Goal: Task Accomplishment & Management: Complete application form

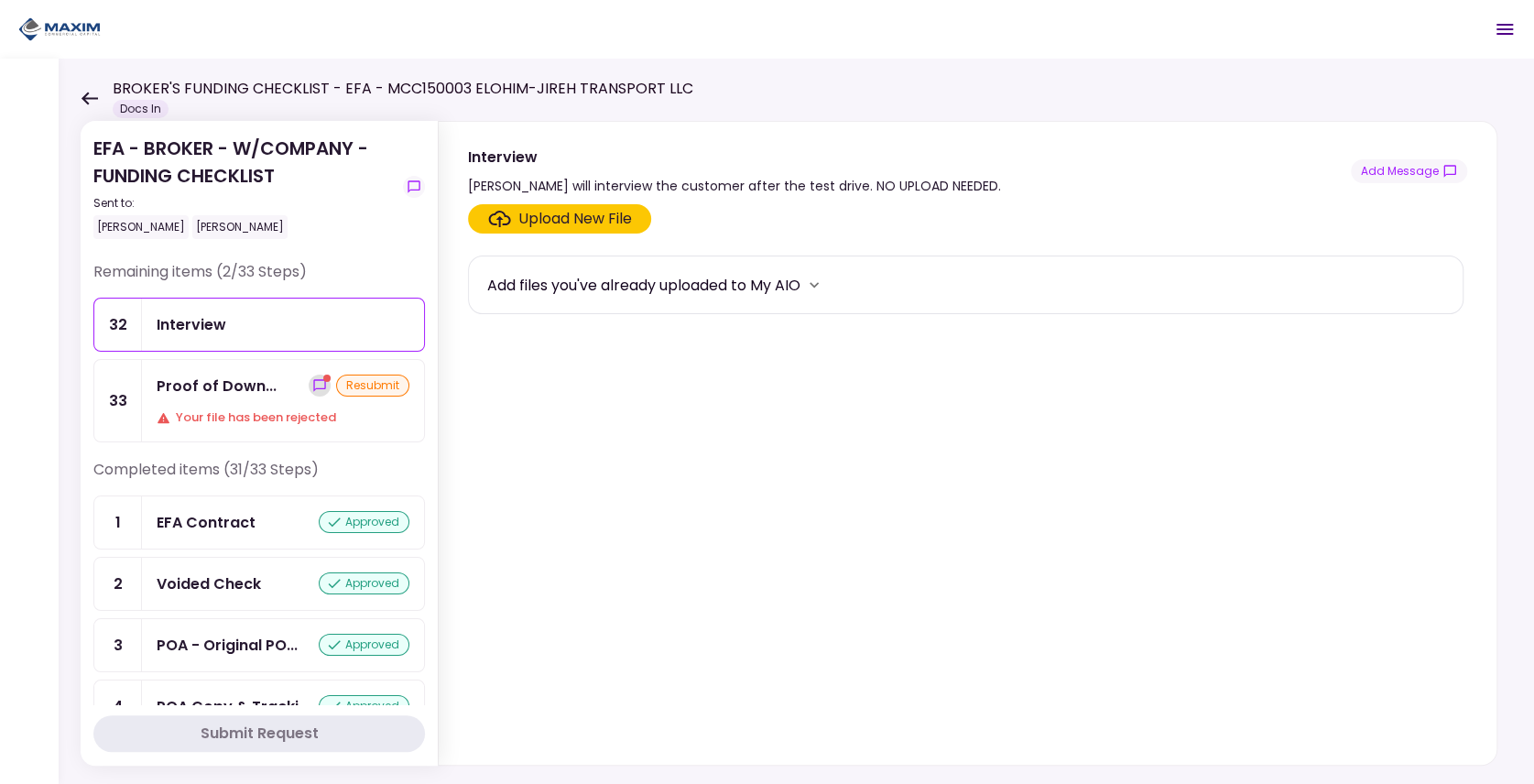
click at [315, 383] on icon "show-messages" at bounding box center [320, 385] width 15 height 15
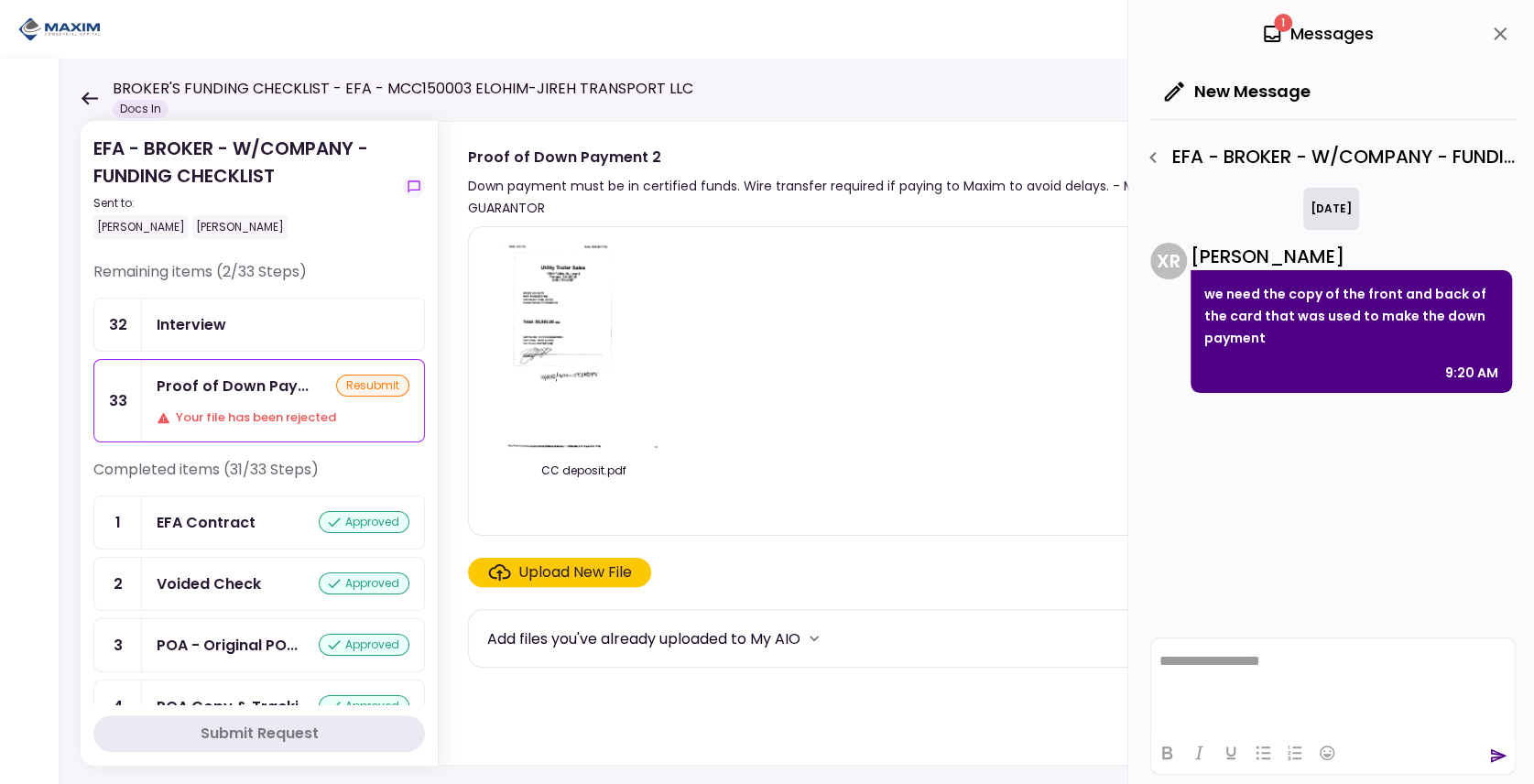
click at [873, 328] on div "CC deposit.pdf" at bounding box center [965, 381] width 957 height 278
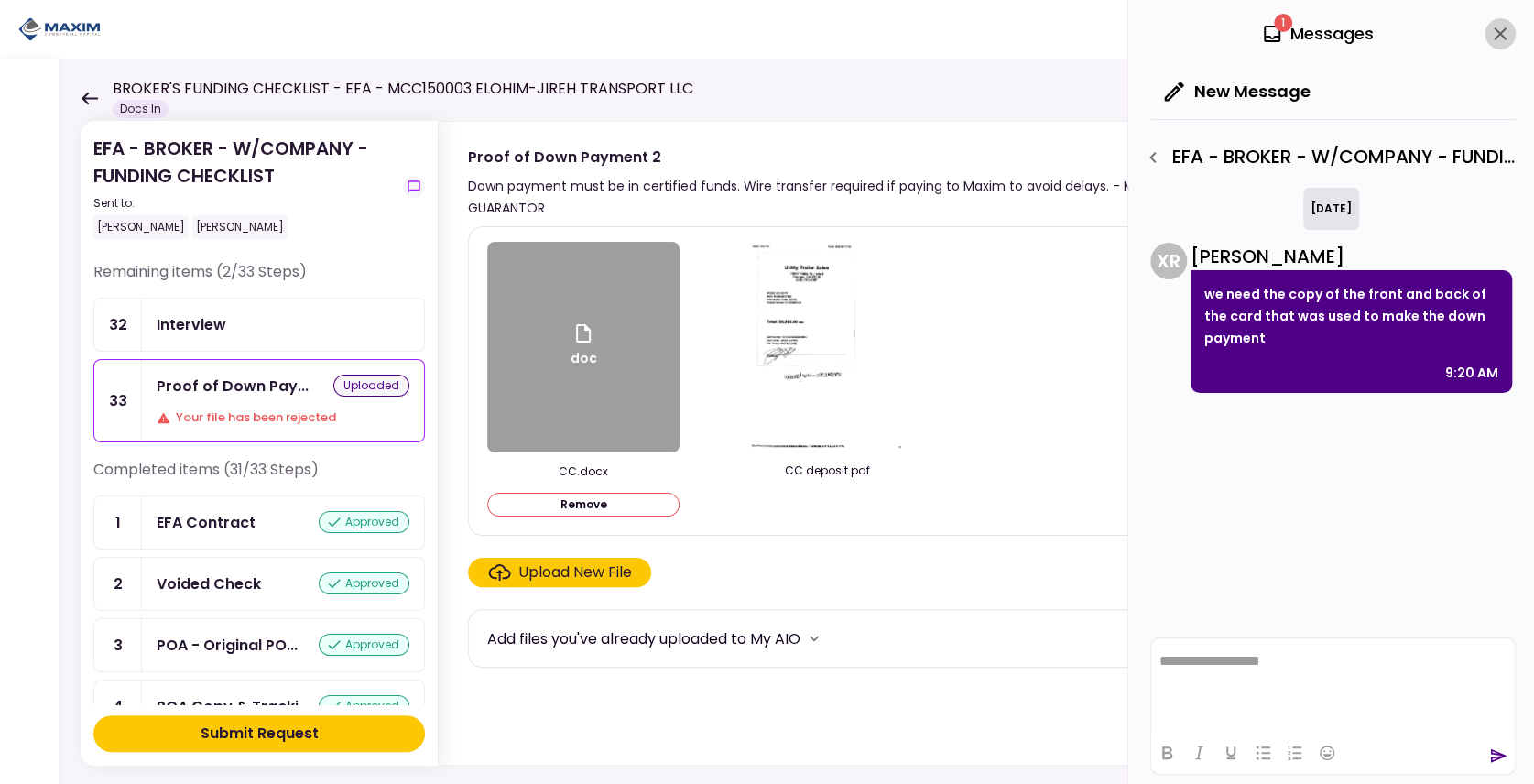
click at [1494, 35] on icon "close" at bounding box center [1500, 34] width 22 height 22
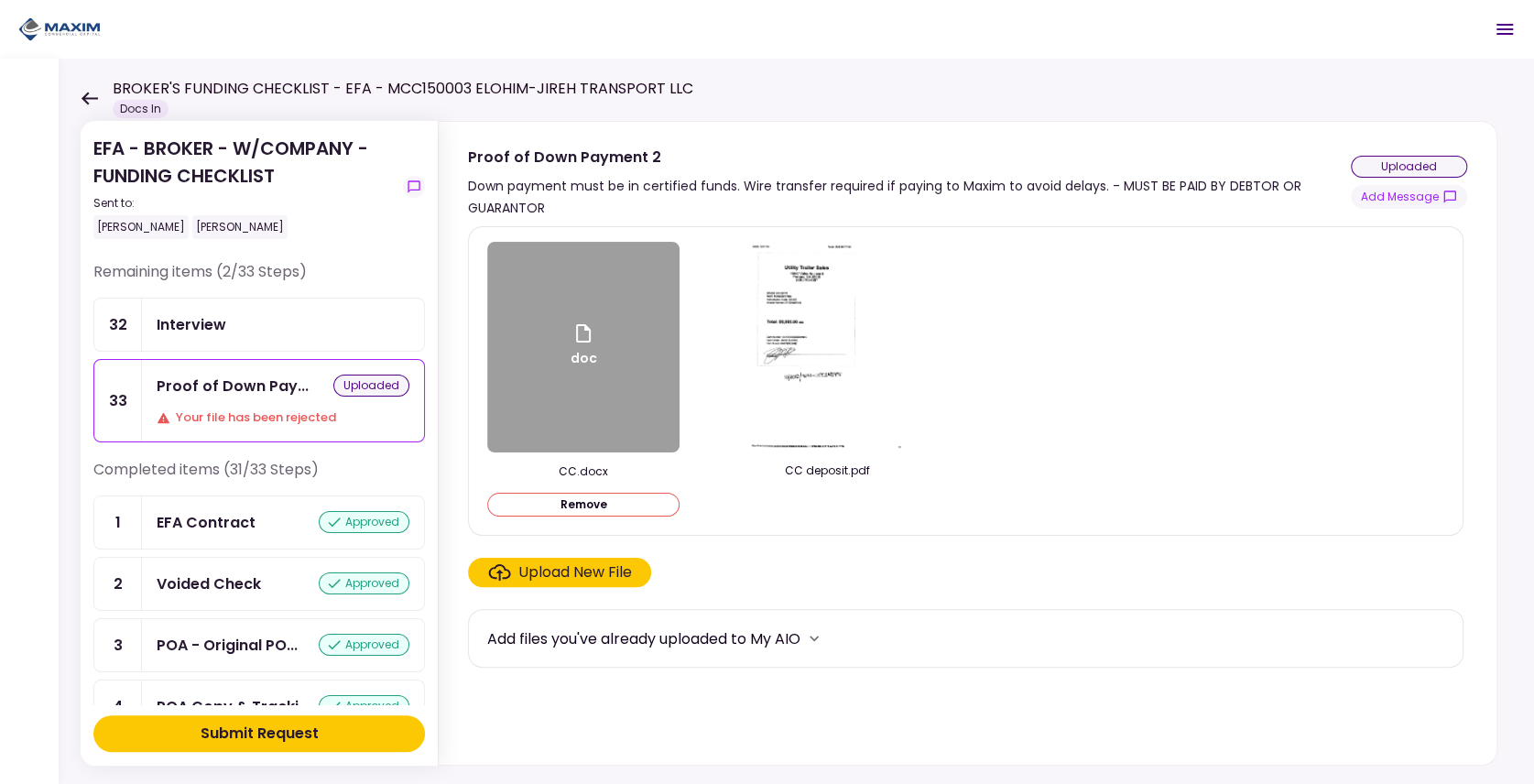
click at [578, 369] on div "doc" at bounding box center [584, 347] width 27 height 50
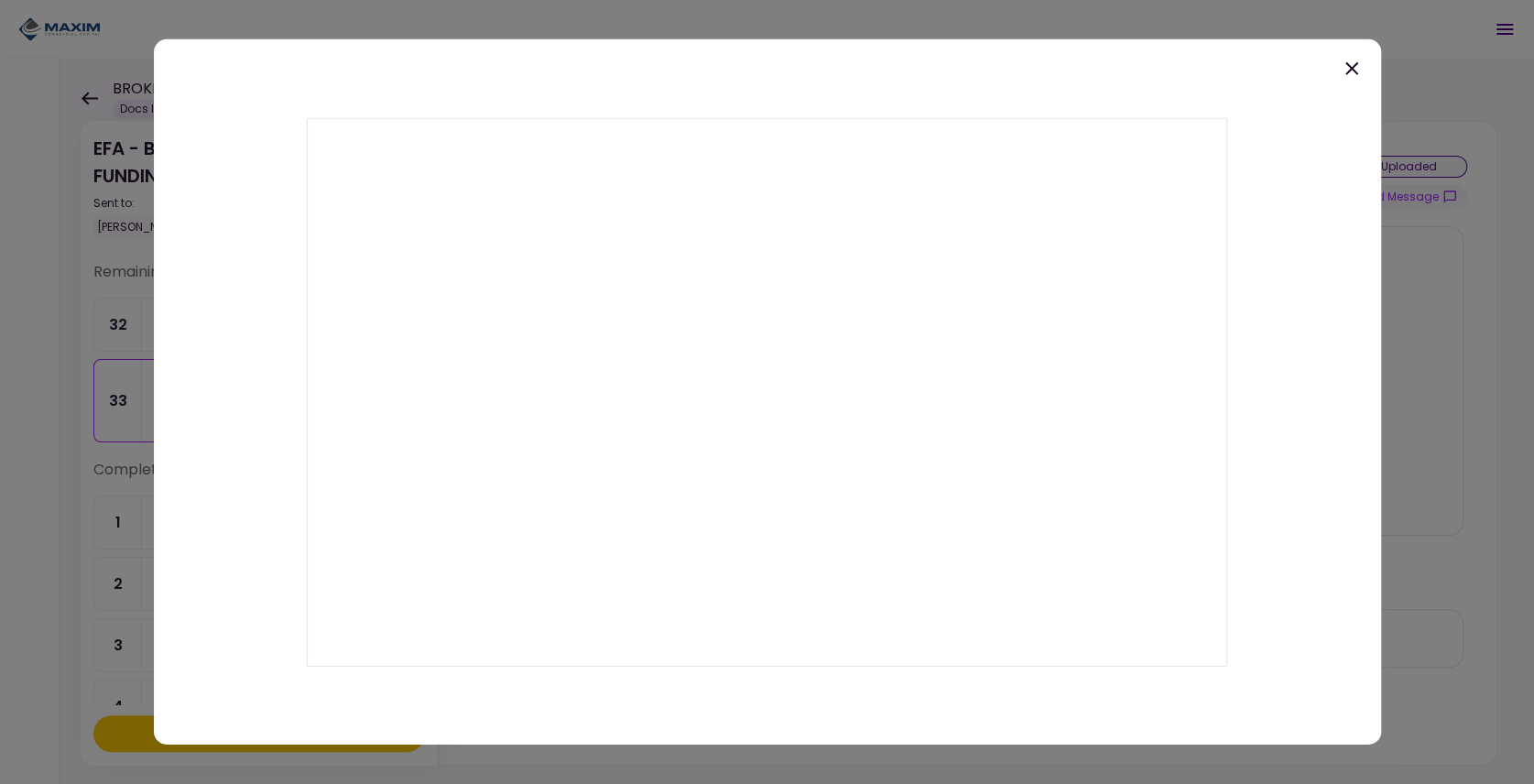
drag, startPoint x: 1108, startPoint y: 97, endPoint x: 1115, endPoint y: 88, distance: 11.4
click at [1108, 97] on div at bounding box center [767, 392] width 1227 height 705
click at [1351, 62] on icon at bounding box center [1352, 69] width 22 height 22
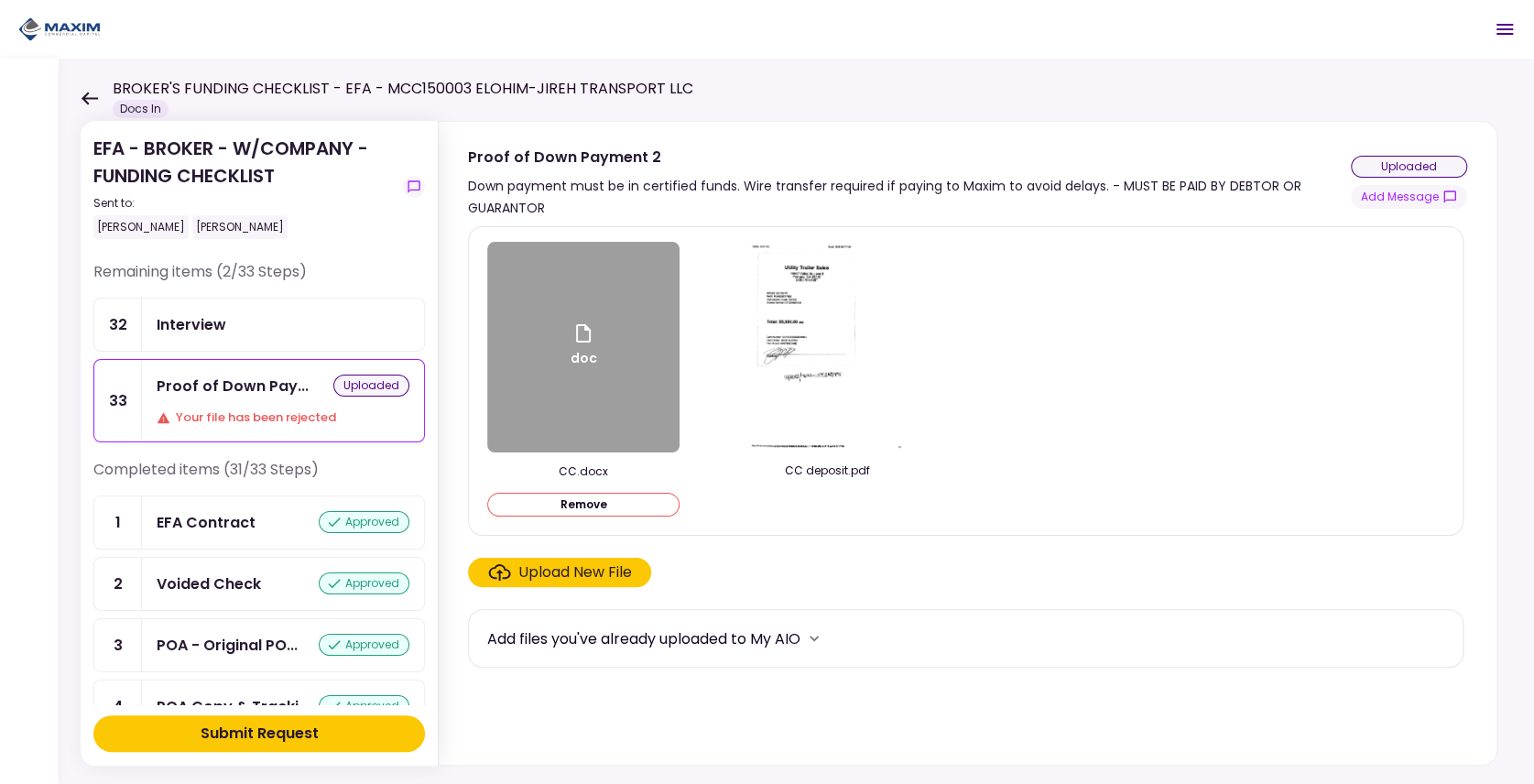
click at [561, 579] on div "Upload New File" at bounding box center [575, 573] width 114 height 22
click at [0, 0] on input "Upload New File" at bounding box center [0, 0] width 0 height 0
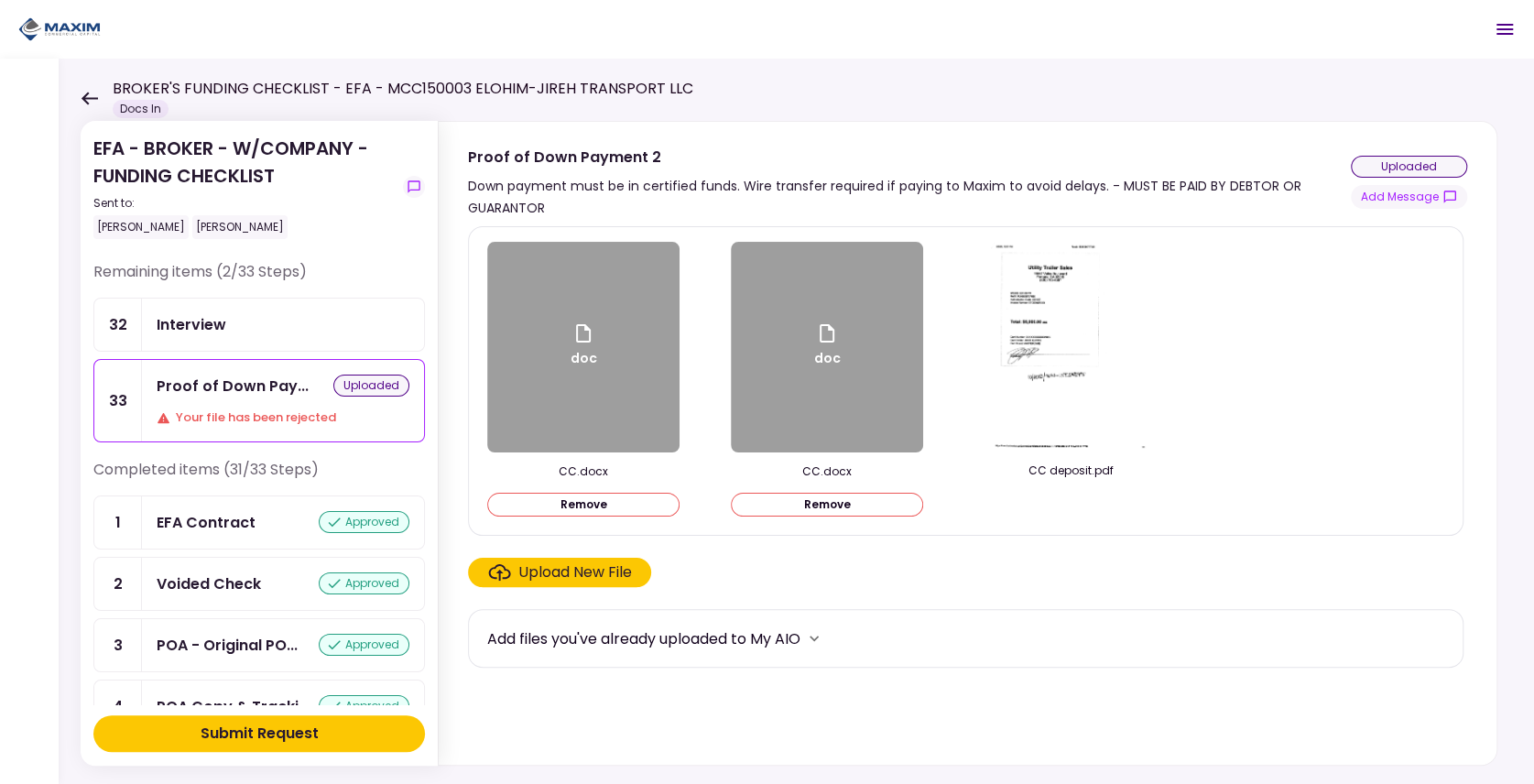
click at [560, 501] on button "Remove" at bounding box center [583, 505] width 192 height 24
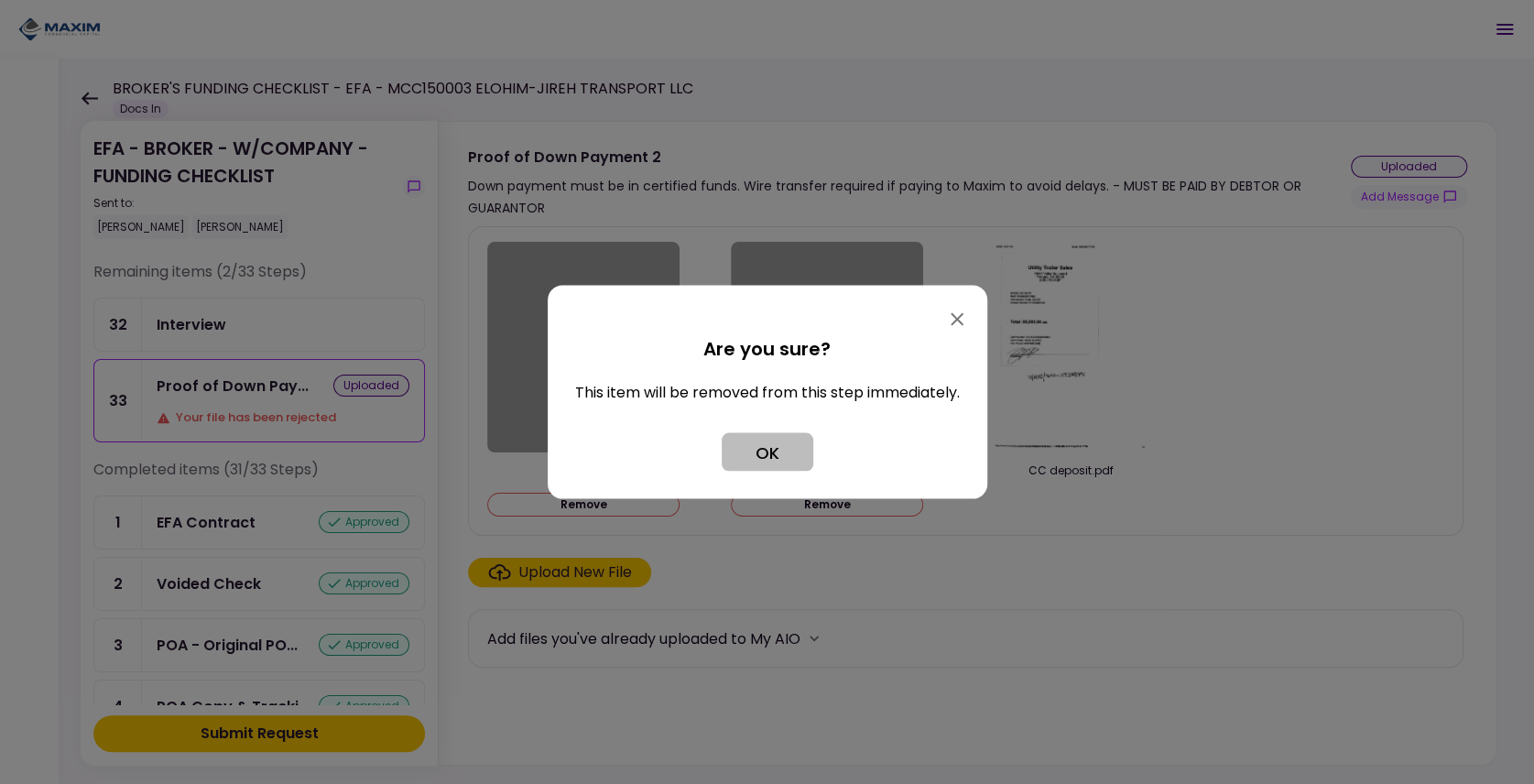
click at [789, 439] on button "OK" at bounding box center [767, 452] width 92 height 39
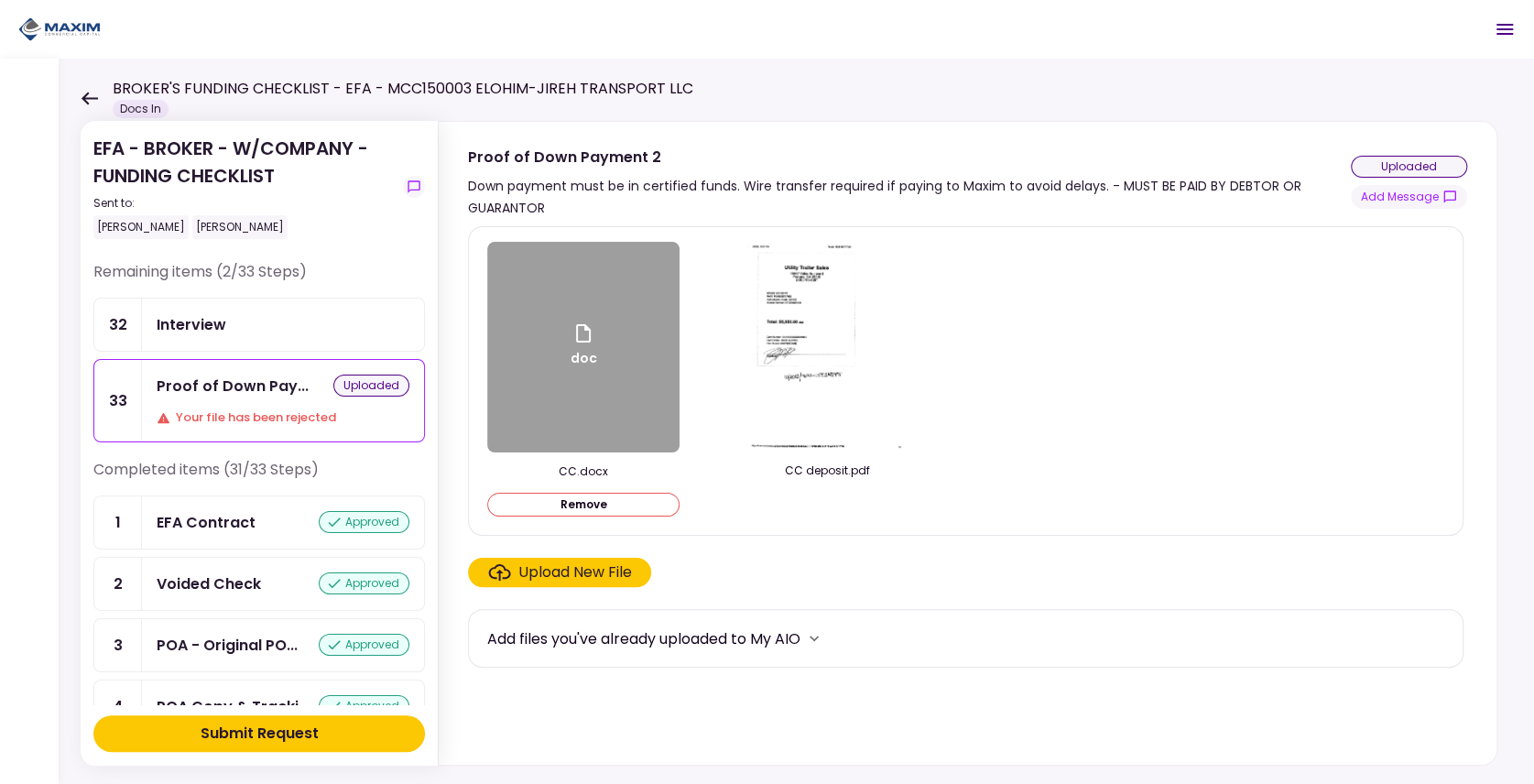
click at [291, 730] on div "Submit Request" at bounding box center [259, 733] width 119 height 22
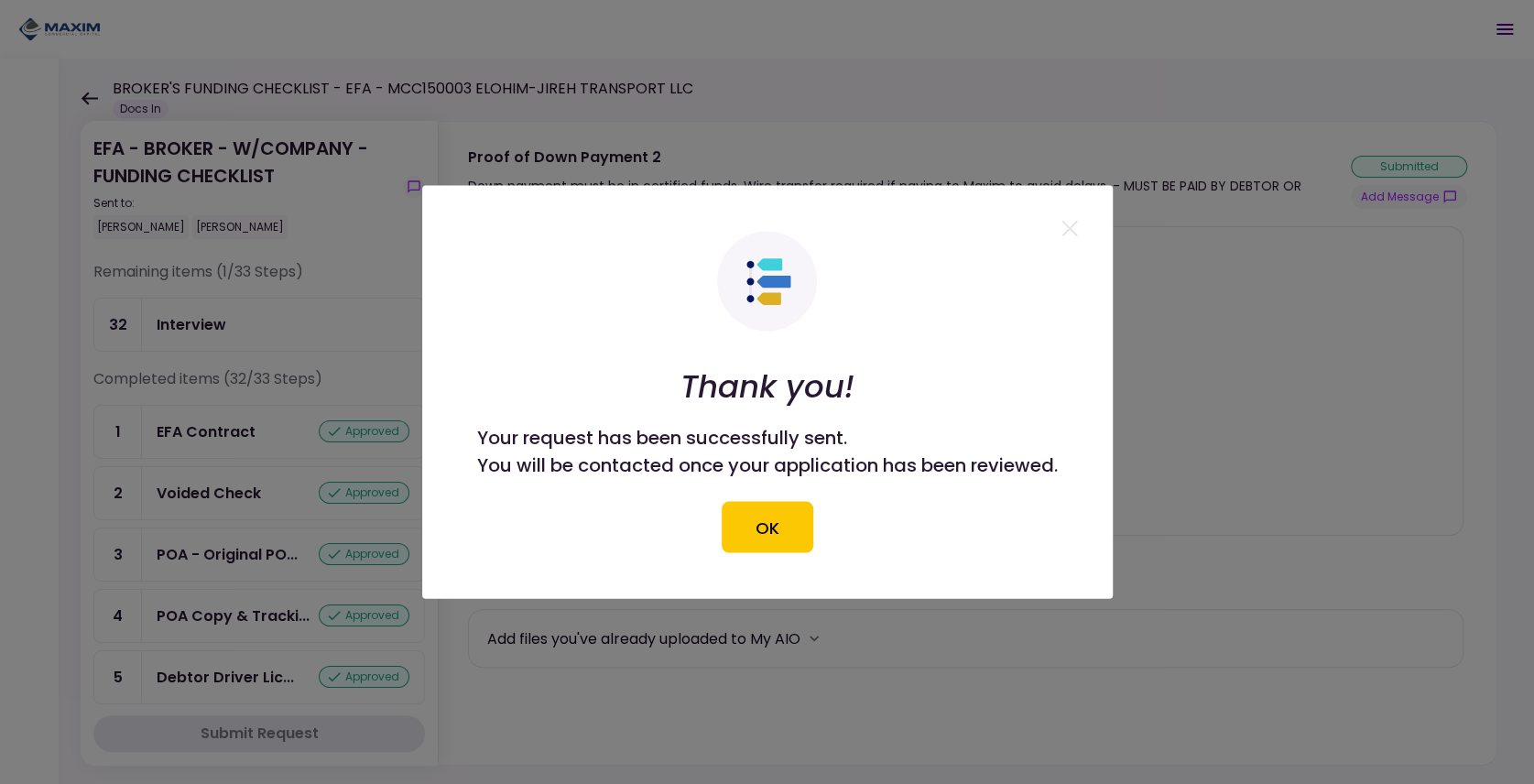
drag, startPoint x: 757, startPoint y: 529, endPoint x: 559, endPoint y: 293, distance: 308.1
click at [757, 529] on button "OK" at bounding box center [767, 528] width 92 height 51
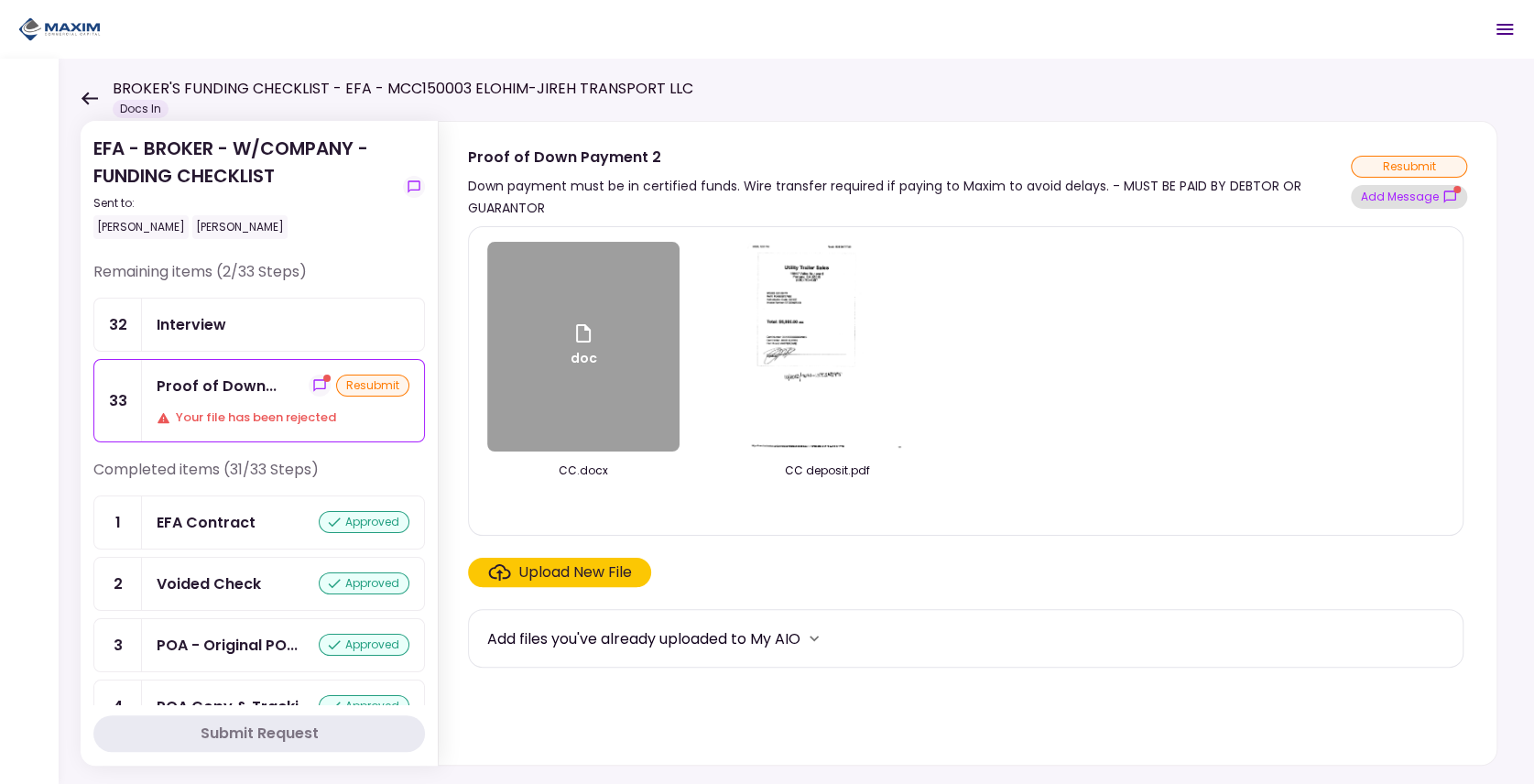
click at [1399, 198] on button "Add Message" at bounding box center [1408, 197] width 117 height 24
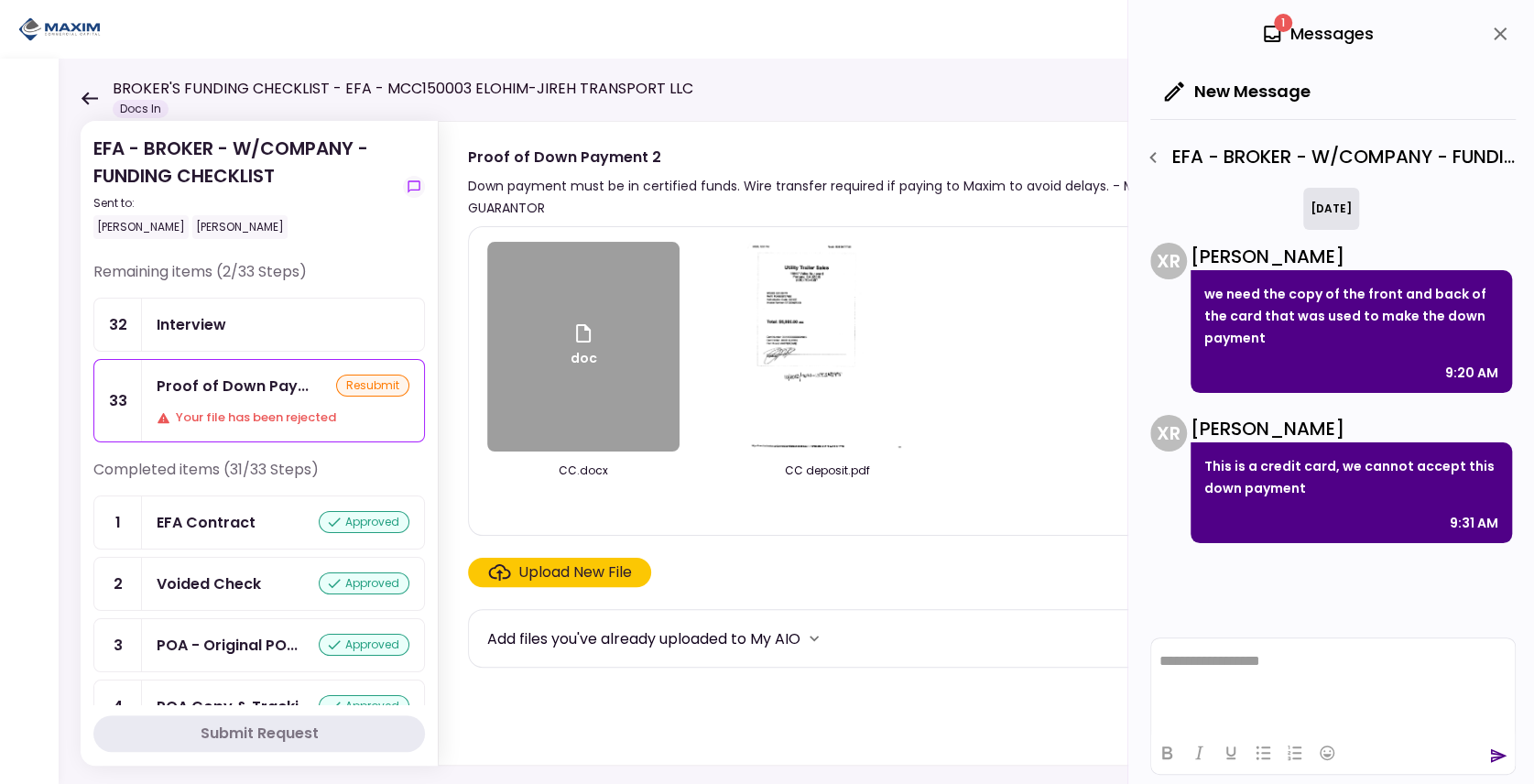
drag, startPoint x: 1498, startPoint y: 31, endPoint x: 917, endPoint y: 205, distance: 606.5
click at [1500, 30] on icon "close" at bounding box center [1500, 34] width 22 height 22
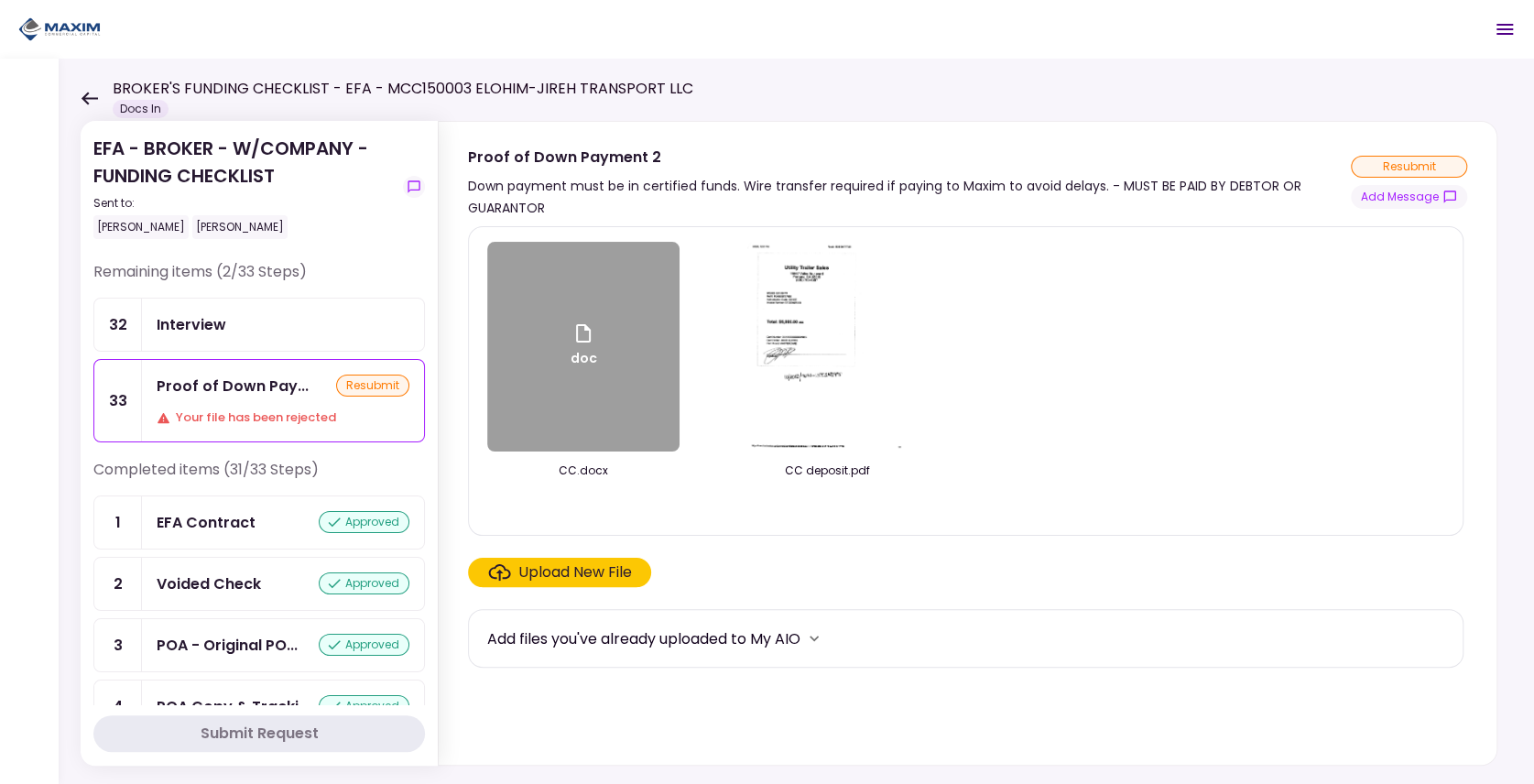
click at [652, 367] on div "doc" at bounding box center [583, 347] width 192 height 210
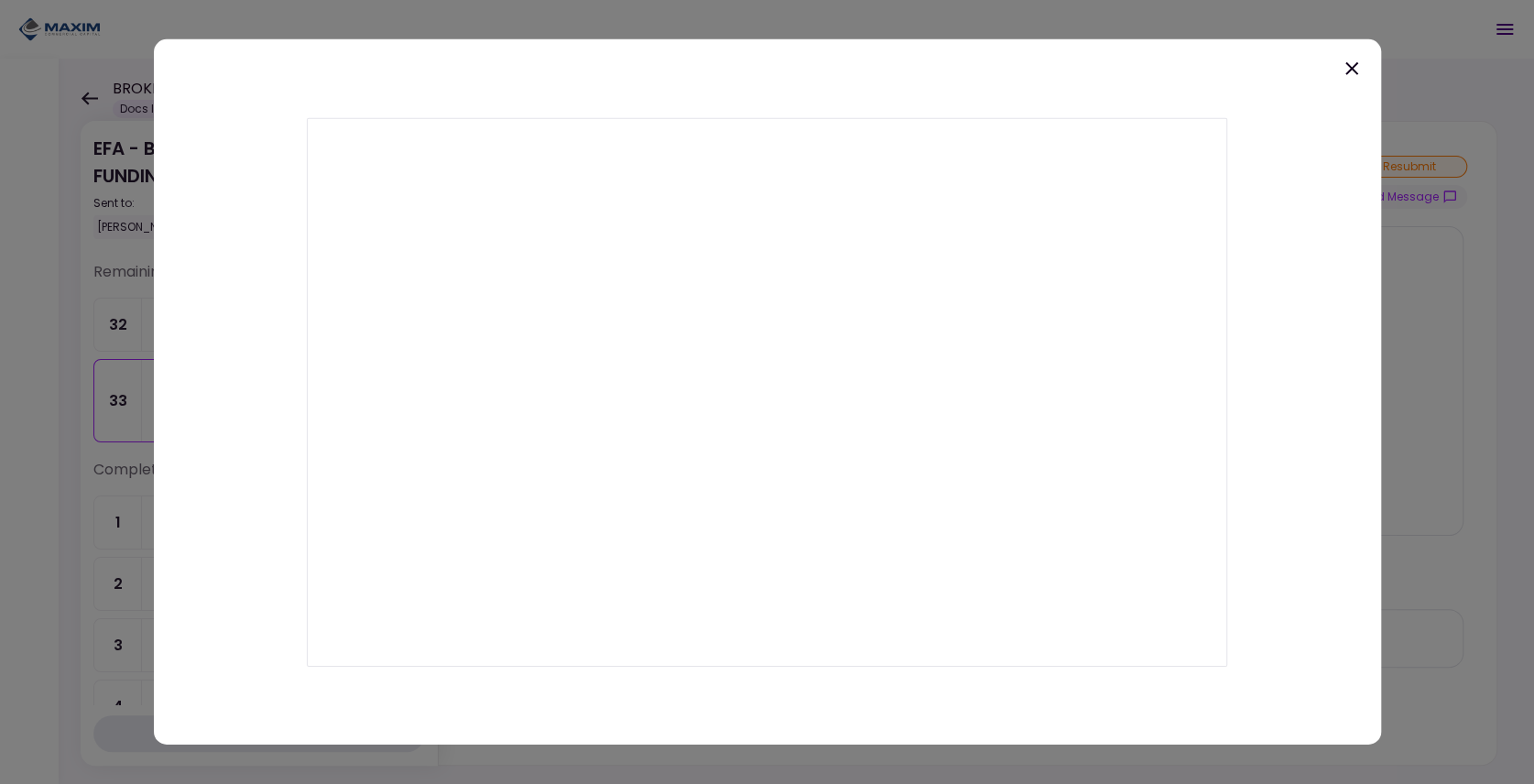
click at [1095, 87] on div at bounding box center [767, 392] width 1227 height 705
click at [1347, 71] on icon at bounding box center [1351, 69] width 13 height 13
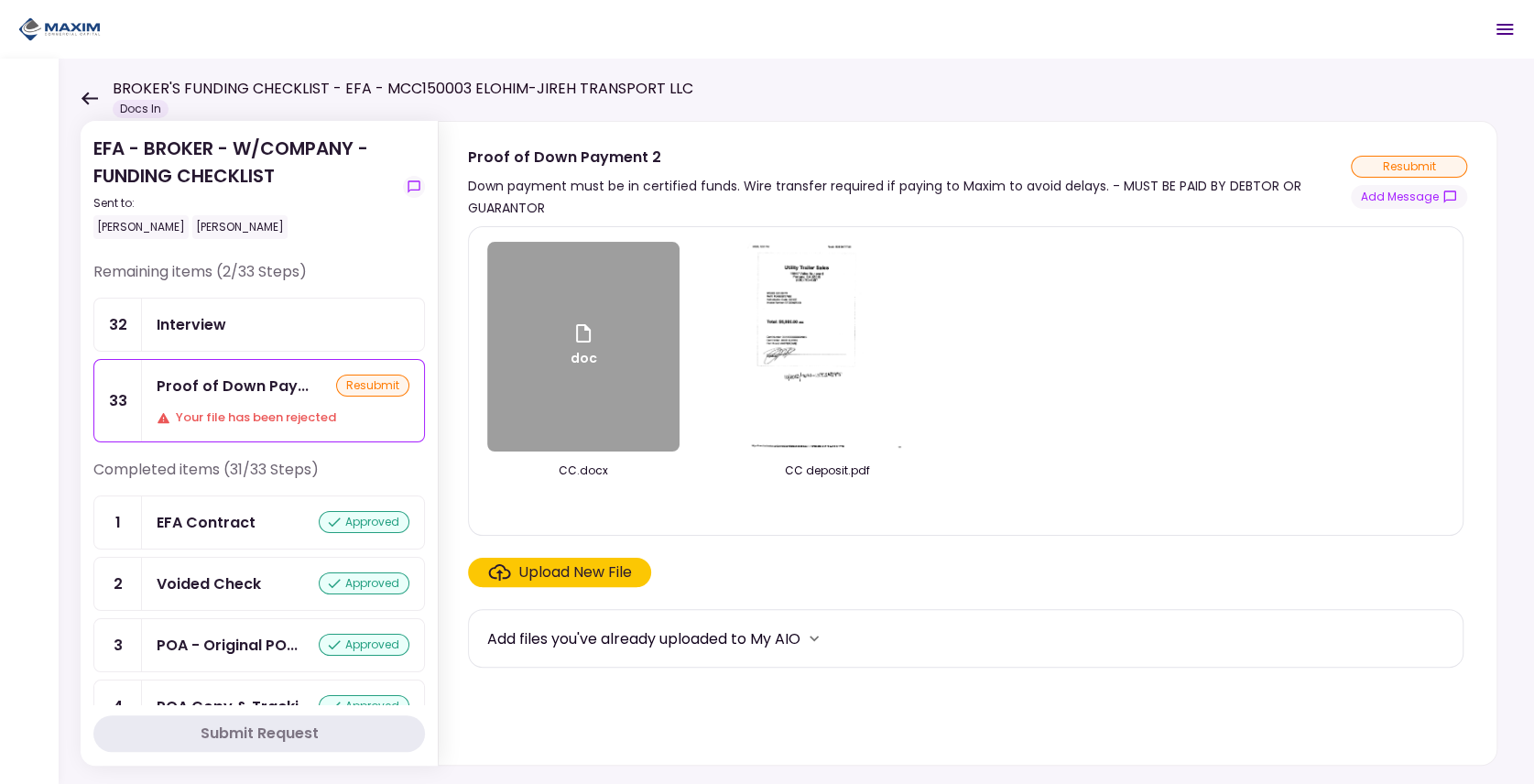
click at [1061, 330] on div "doc CC.docx CC deposit.pdf" at bounding box center [965, 381] width 957 height 278
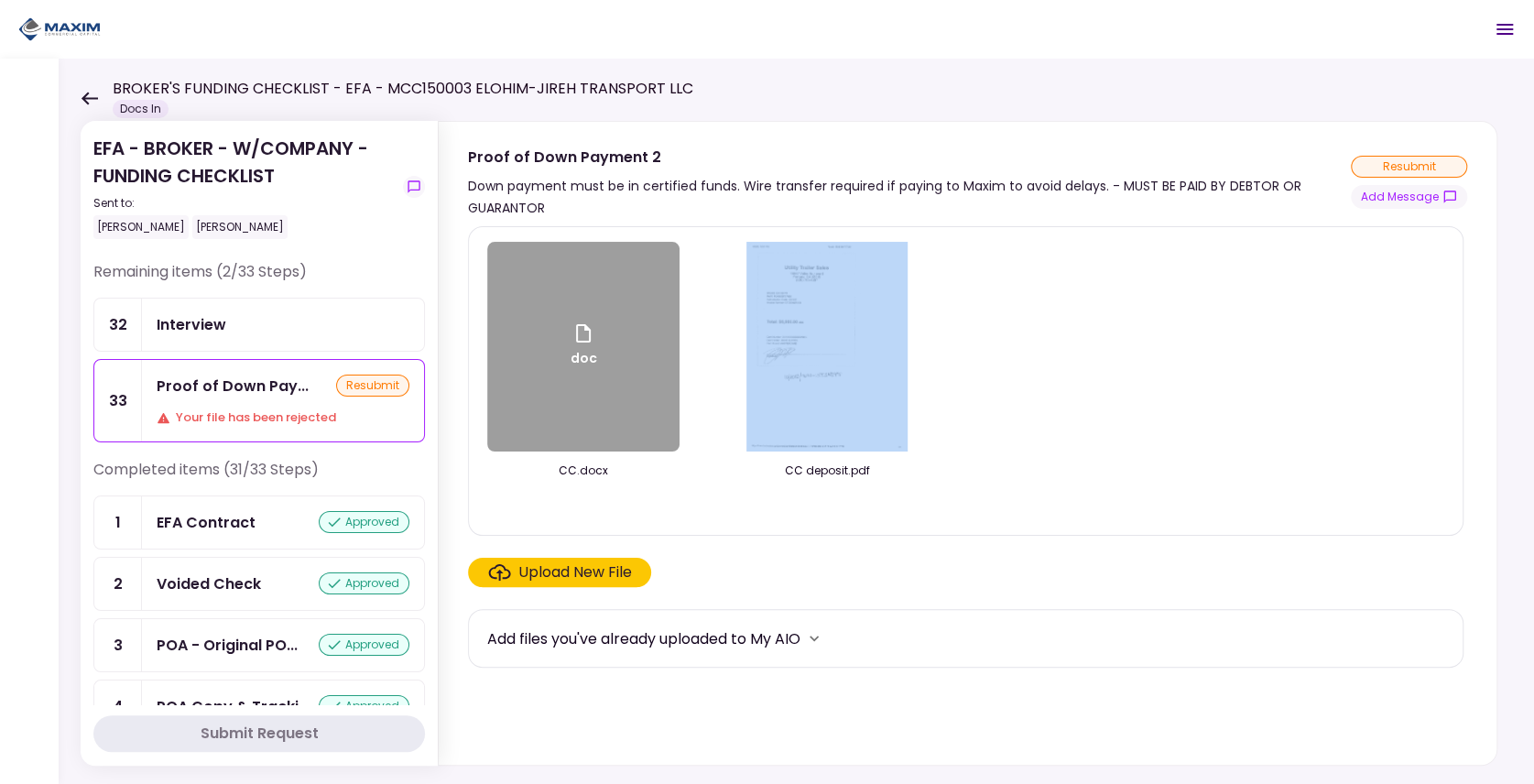
click at [1061, 330] on div "doc CC.docx CC deposit.pdf" at bounding box center [965, 381] width 957 height 278
drag, startPoint x: 1061, startPoint y: 330, endPoint x: 970, endPoint y: 350, distance: 93.2
click at [970, 350] on div "doc CC.docx CC deposit.pdf" at bounding box center [965, 381] width 957 height 278
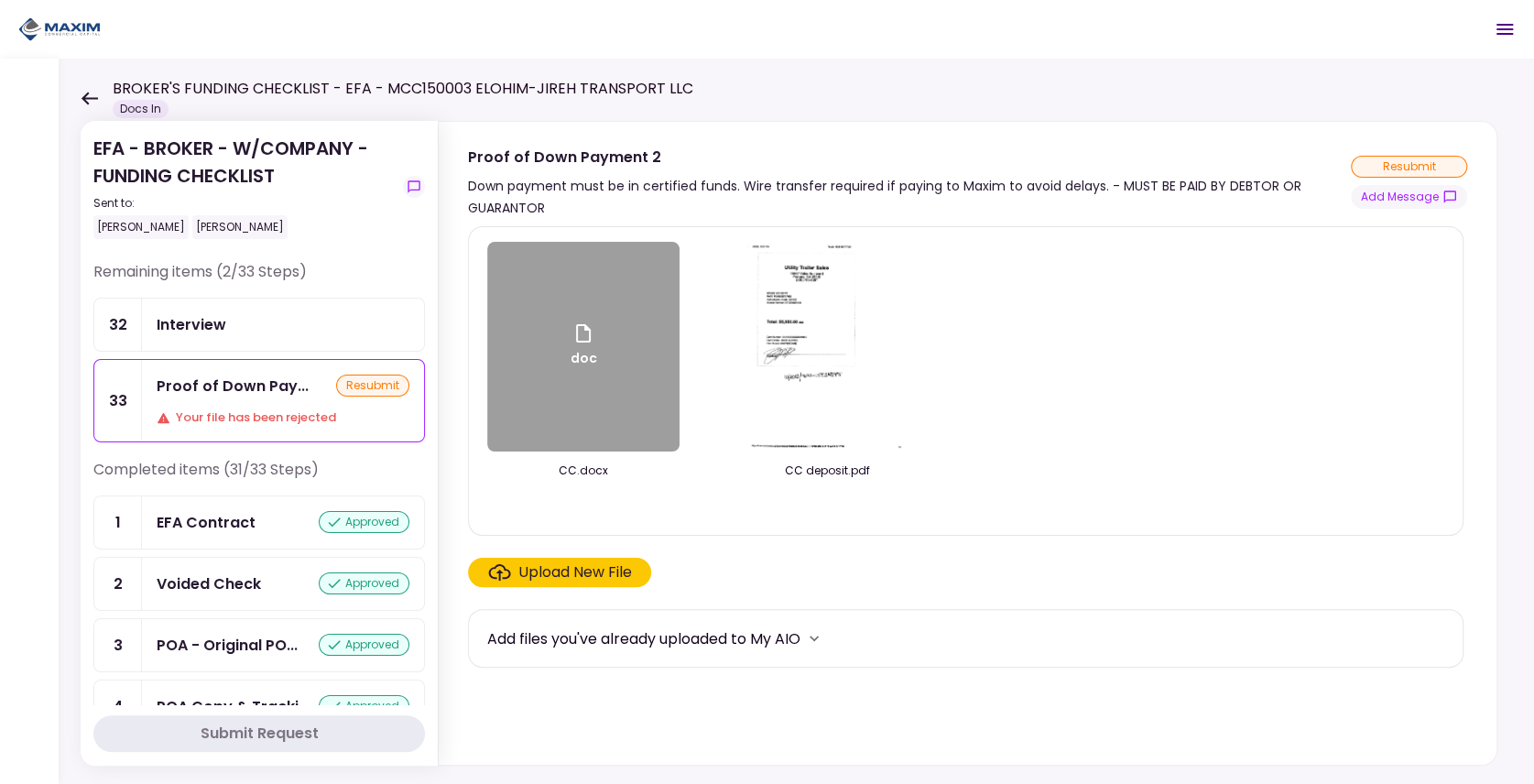
click at [531, 307] on div "doc" at bounding box center [583, 347] width 192 height 210
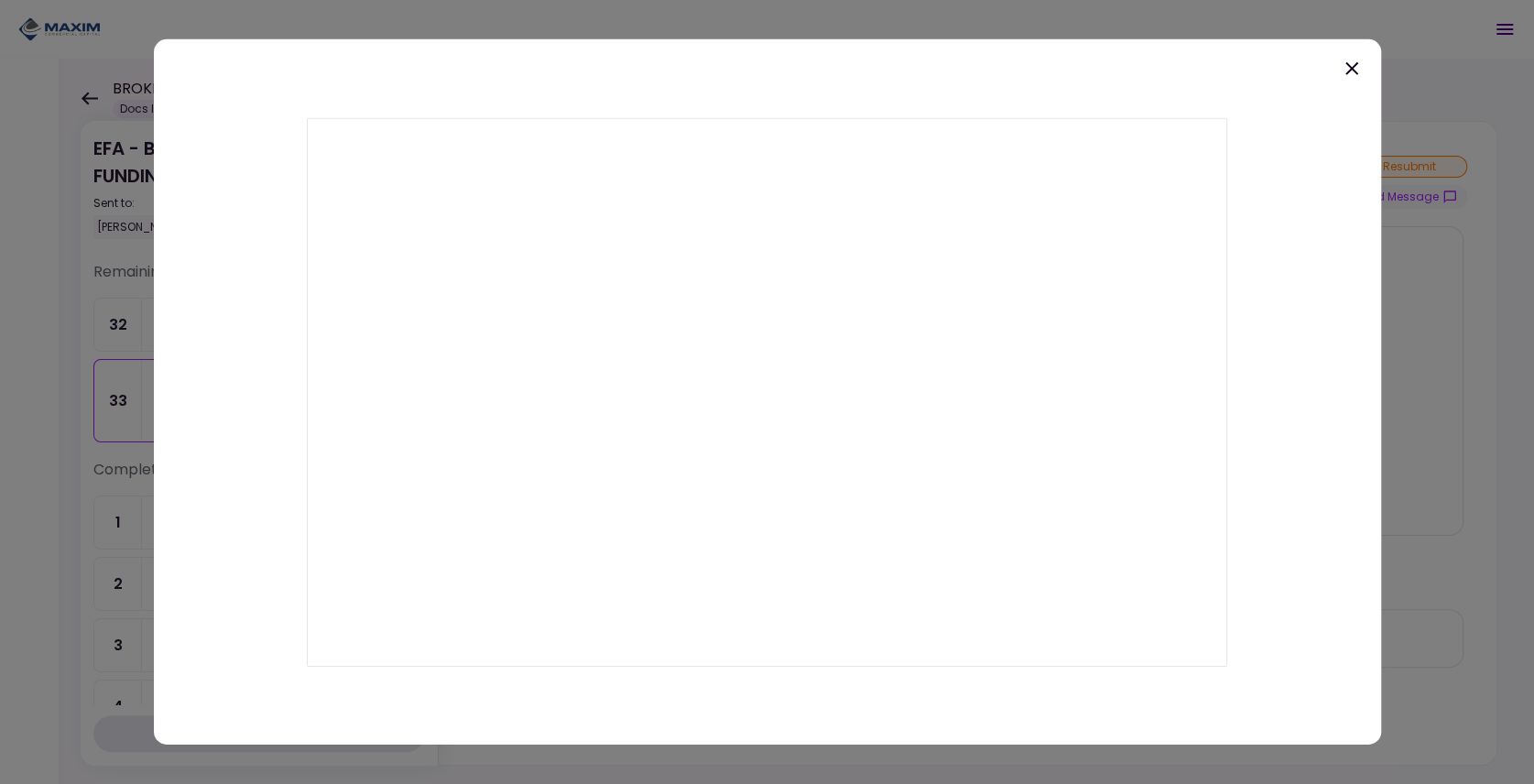
click at [1082, 88] on div at bounding box center [767, 392] width 1227 height 705
click at [1347, 76] on icon at bounding box center [1352, 69] width 22 height 22
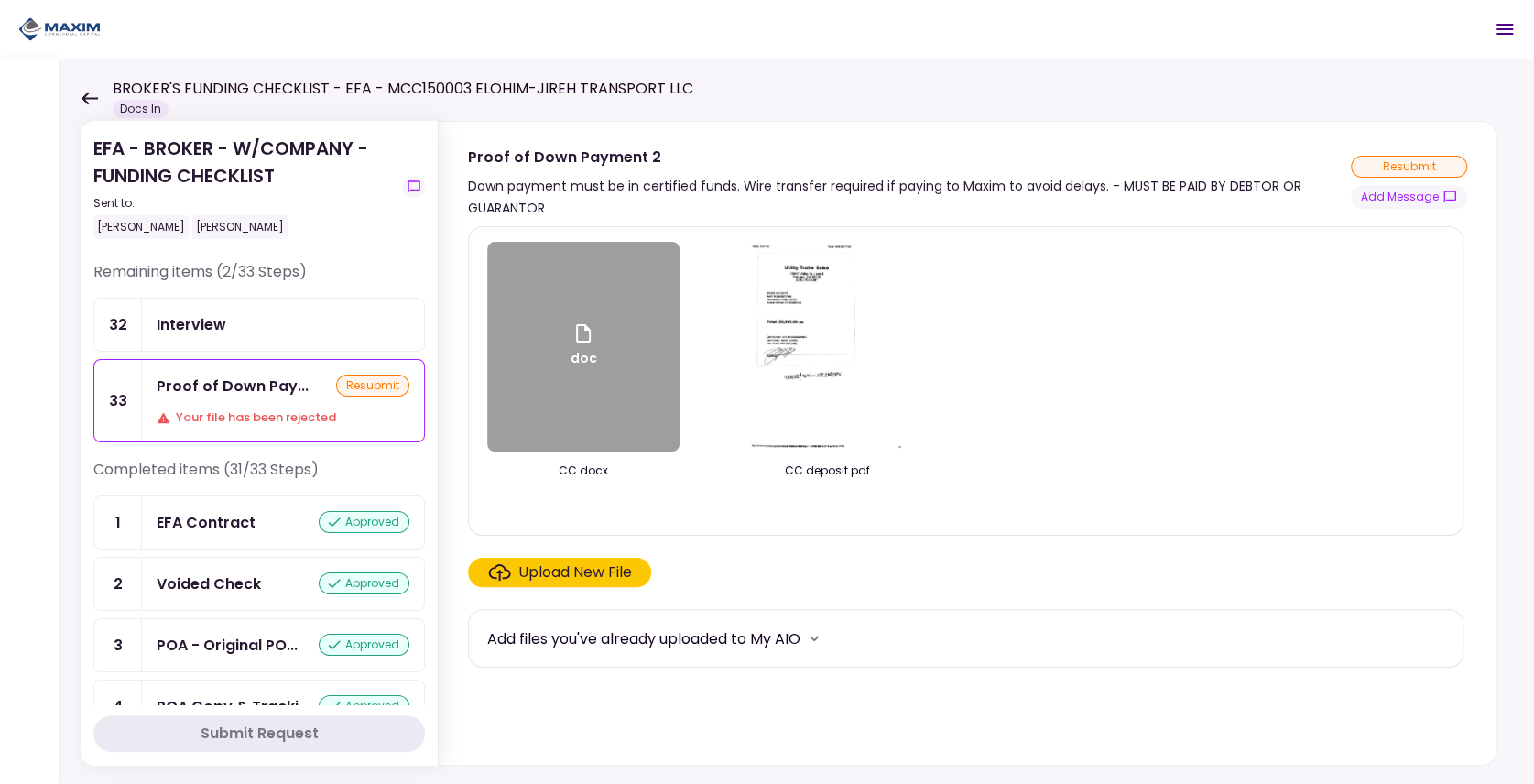
click at [648, 320] on div "doc" at bounding box center [583, 347] width 192 height 210
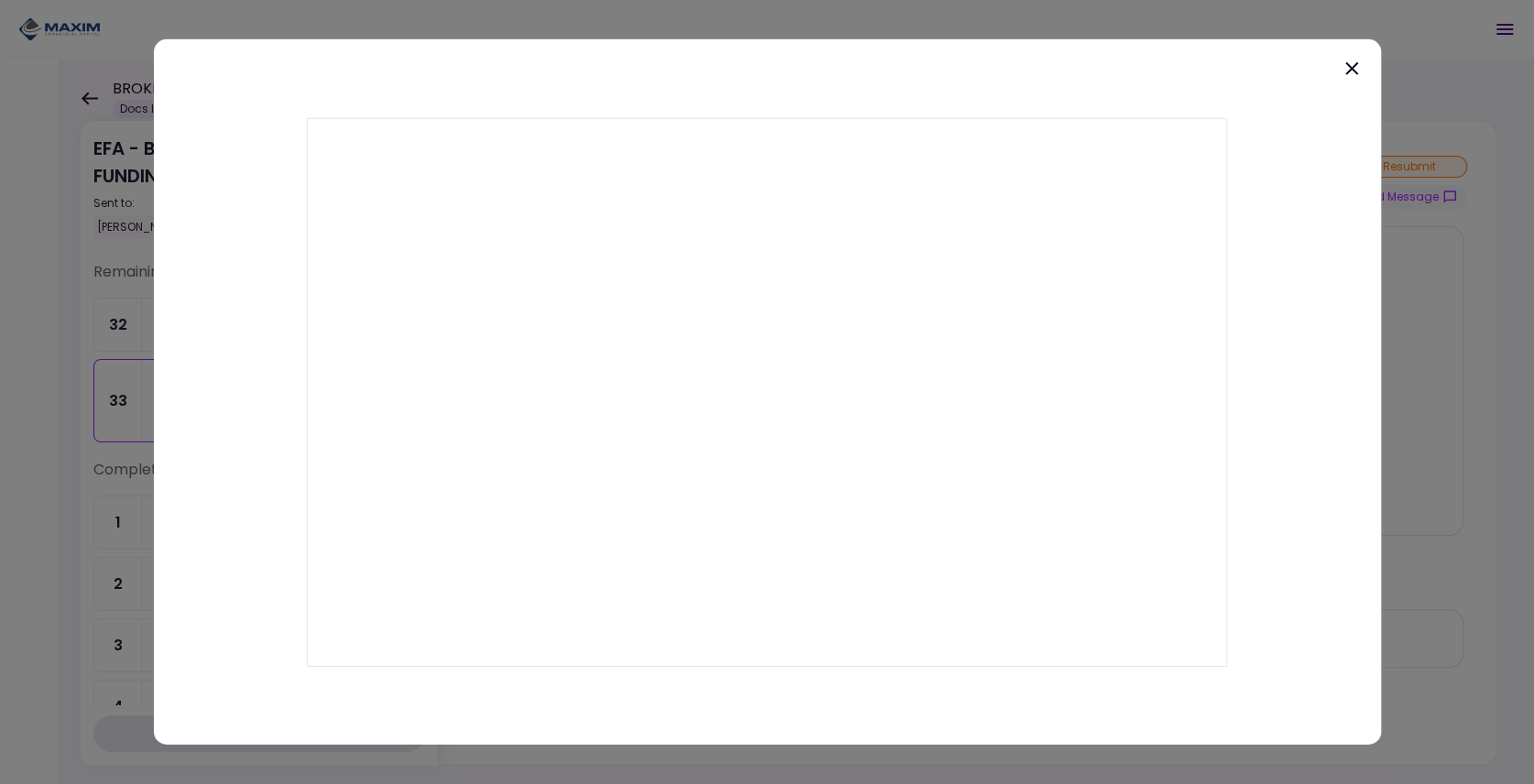
click at [1362, 600] on div at bounding box center [767, 392] width 1227 height 705
click at [1346, 66] on icon at bounding box center [1352, 69] width 22 height 22
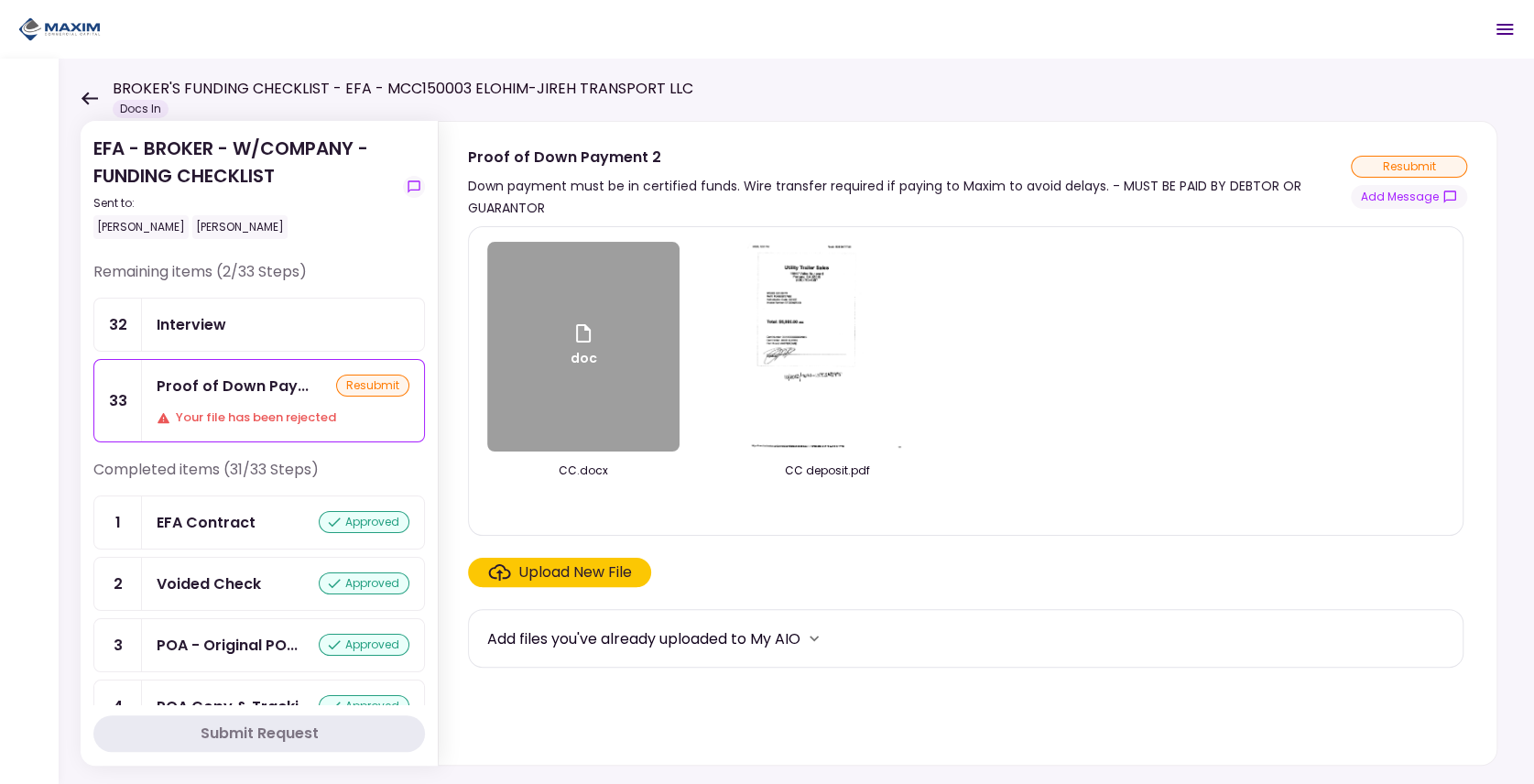
click at [519, 258] on div "doc" at bounding box center [583, 347] width 192 height 210
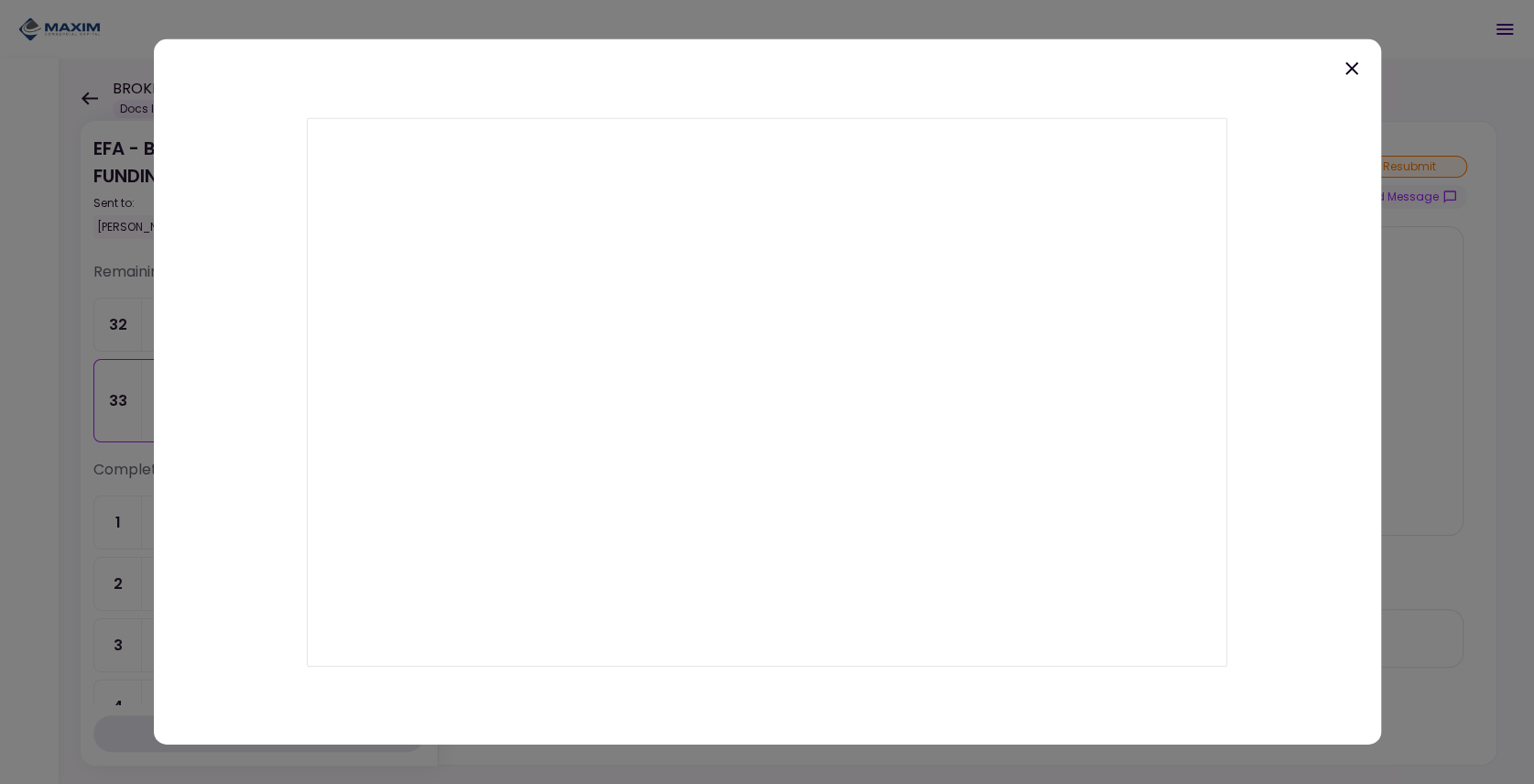
click at [1062, 74] on div at bounding box center [767, 392] width 1227 height 705
click at [1357, 76] on icon at bounding box center [1352, 69] width 22 height 22
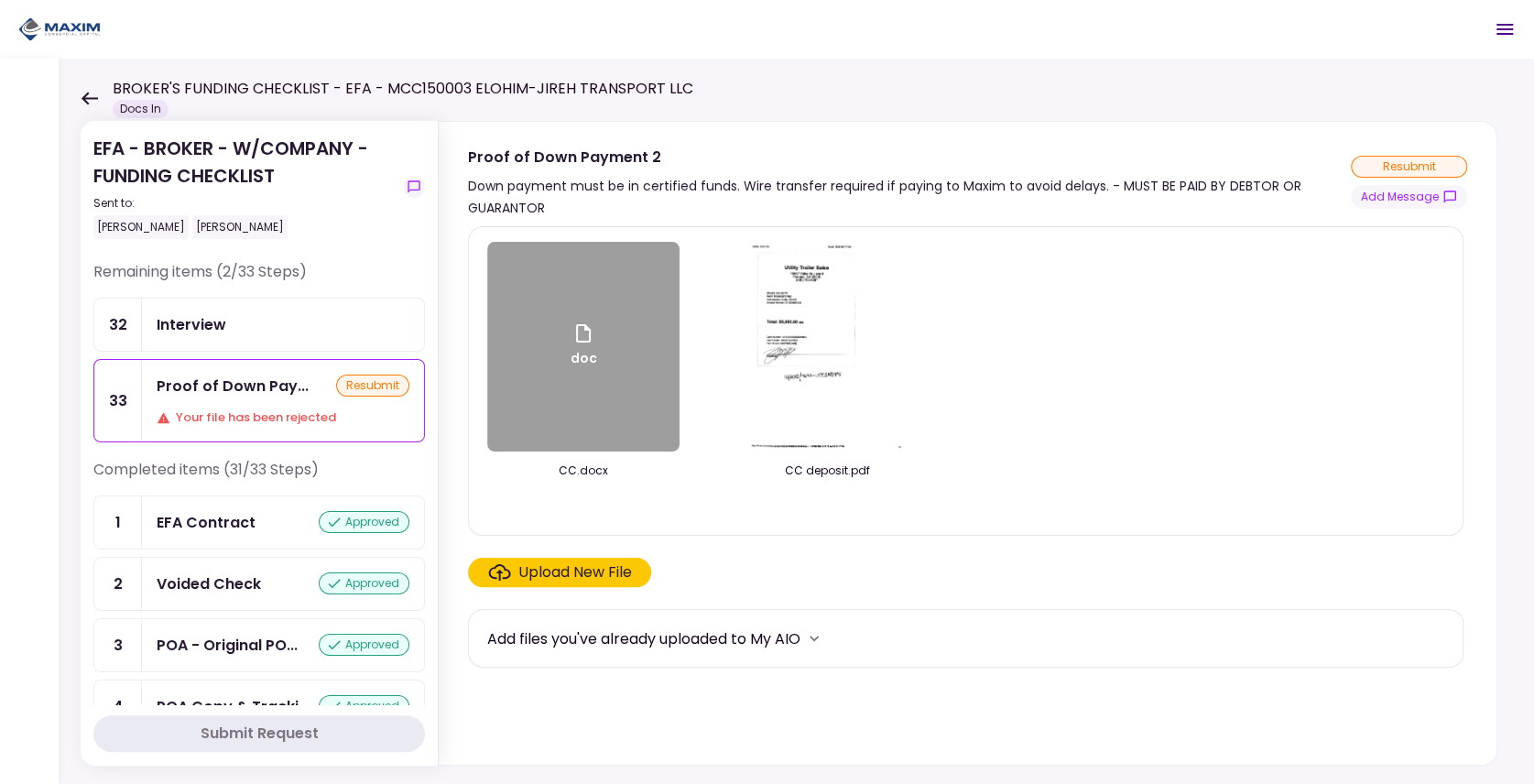
click at [608, 337] on div "doc" at bounding box center [583, 347] width 192 height 210
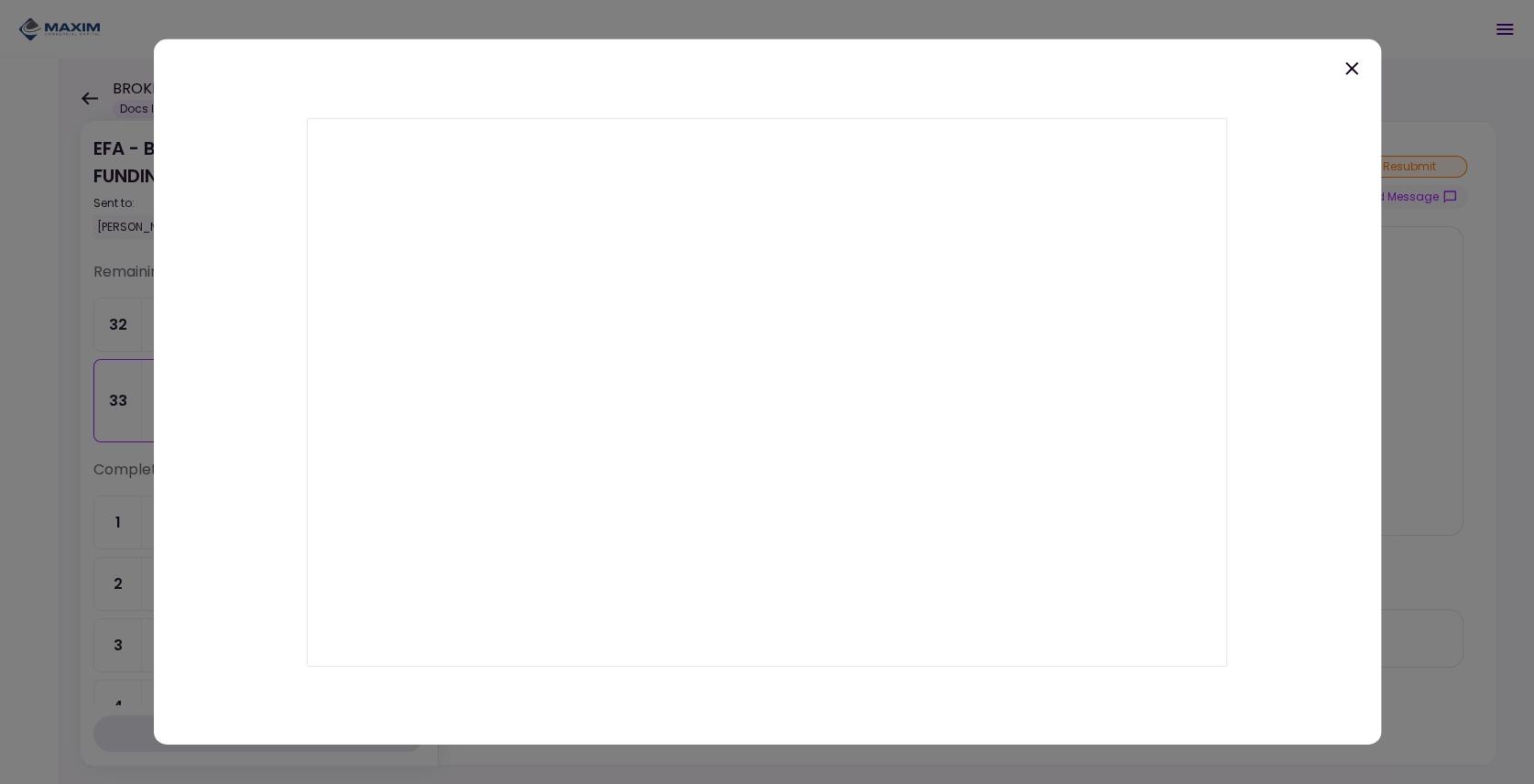
click at [1057, 104] on div at bounding box center [767, 392] width 1227 height 705
click at [1351, 66] on icon at bounding box center [1351, 69] width 13 height 13
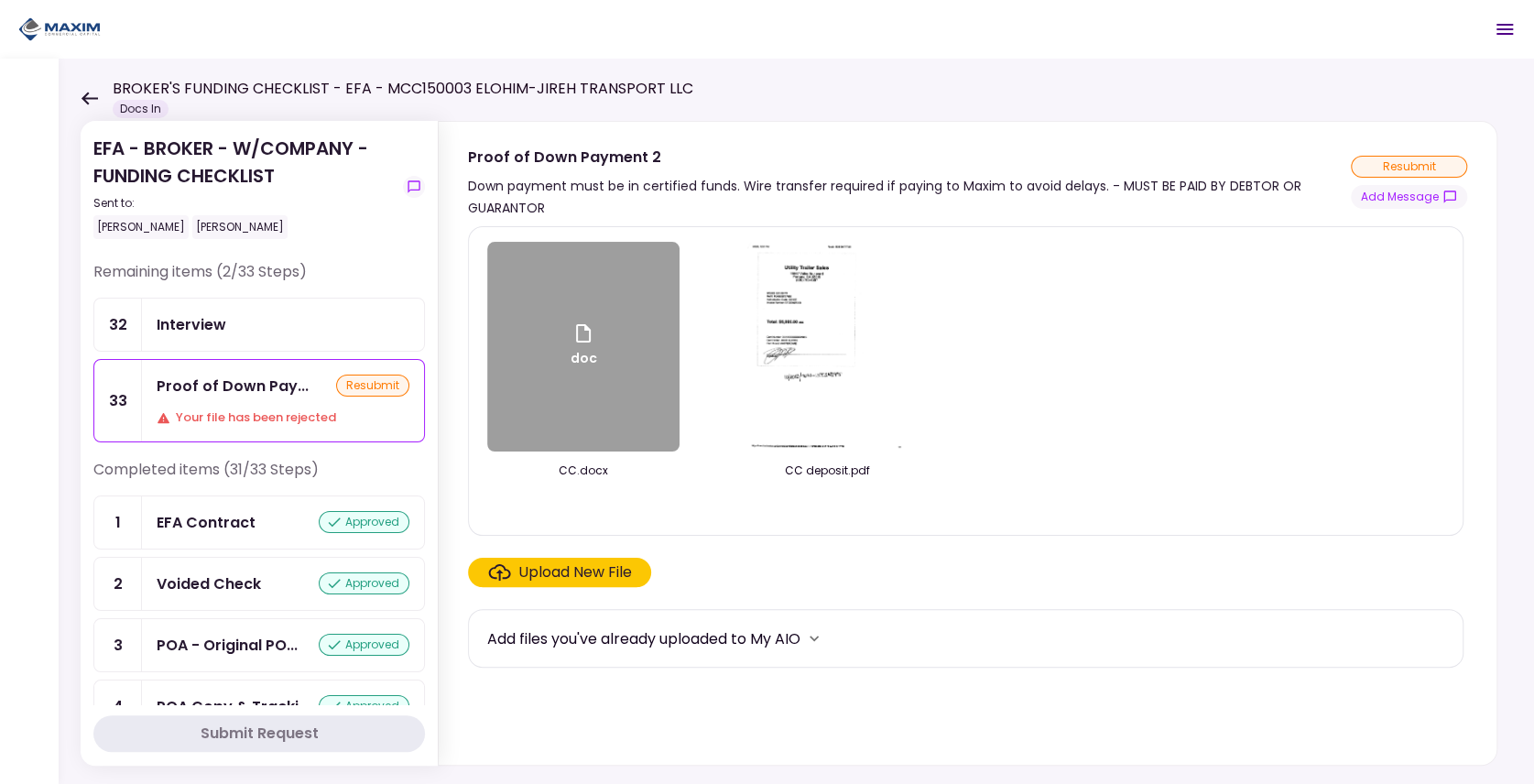
click at [539, 367] on div "doc" at bounding box center [583, 347] width 192 height 210
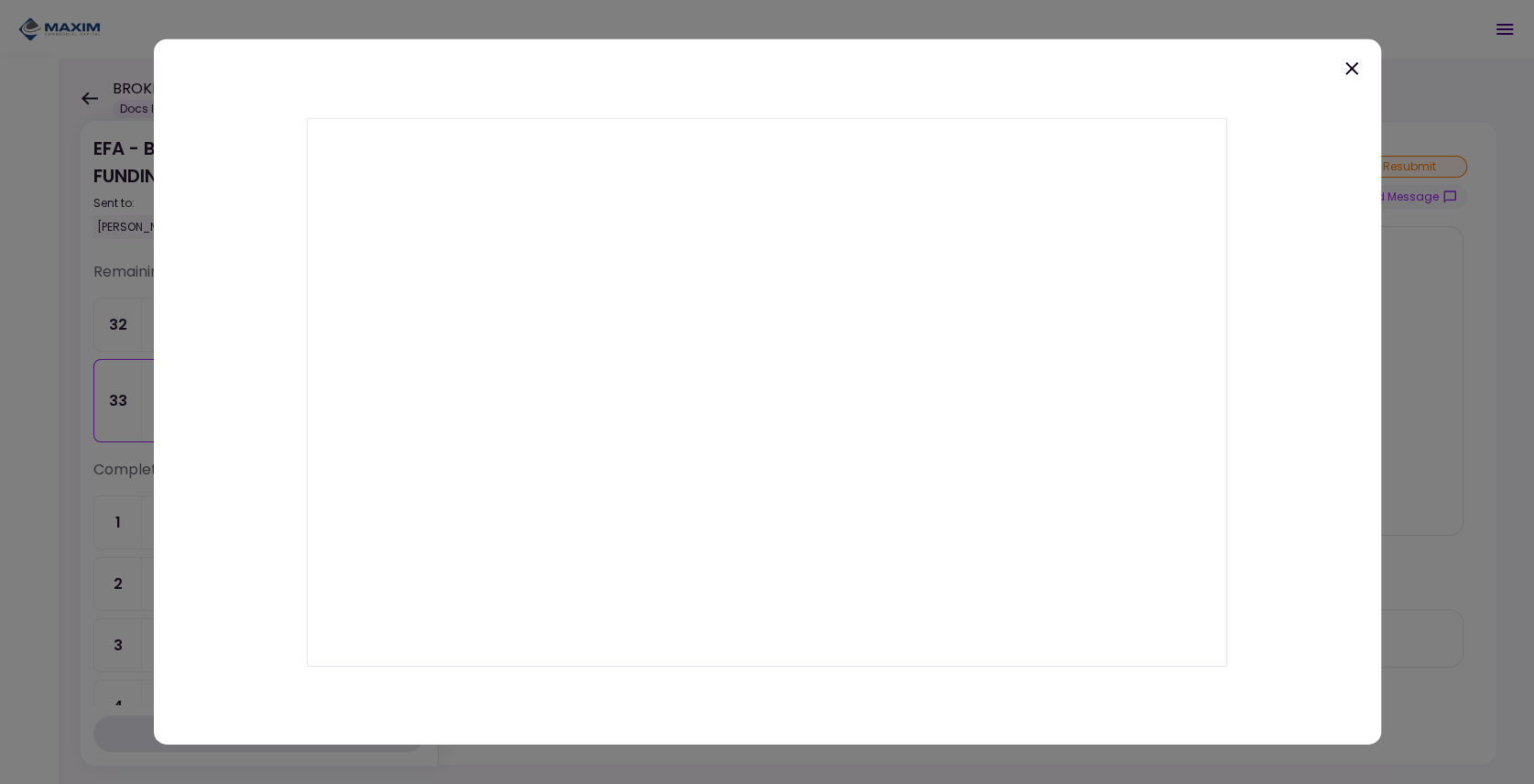
click at [1131, 89] on div at bounding box center [767, 392] width 1227 height 705
click at [1348, 71] on icon at bounding box center [1351, 69] width 13 height 13
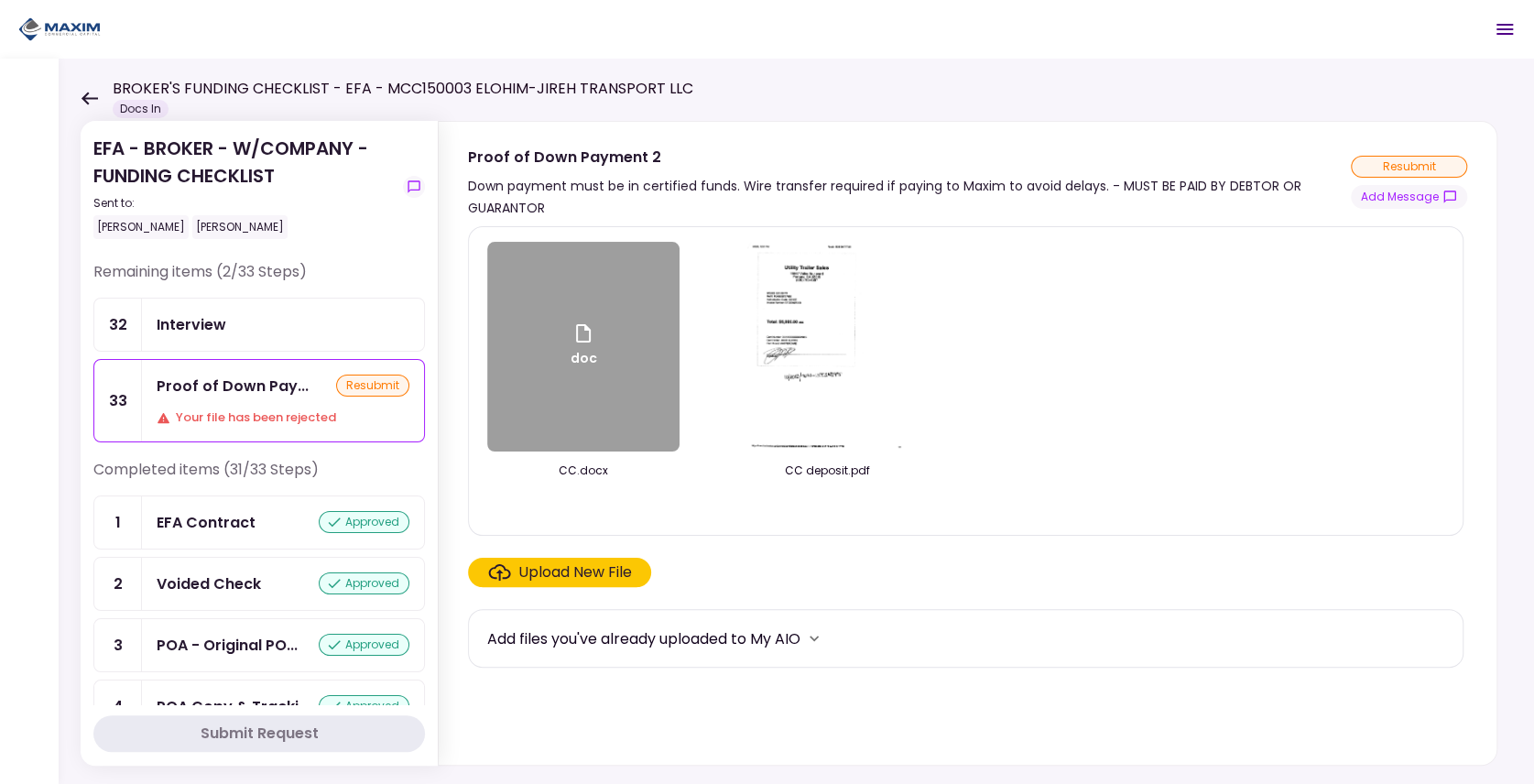
click at [596, 318] on div "doc" at bounding box center [583, 347] width 192 height 210
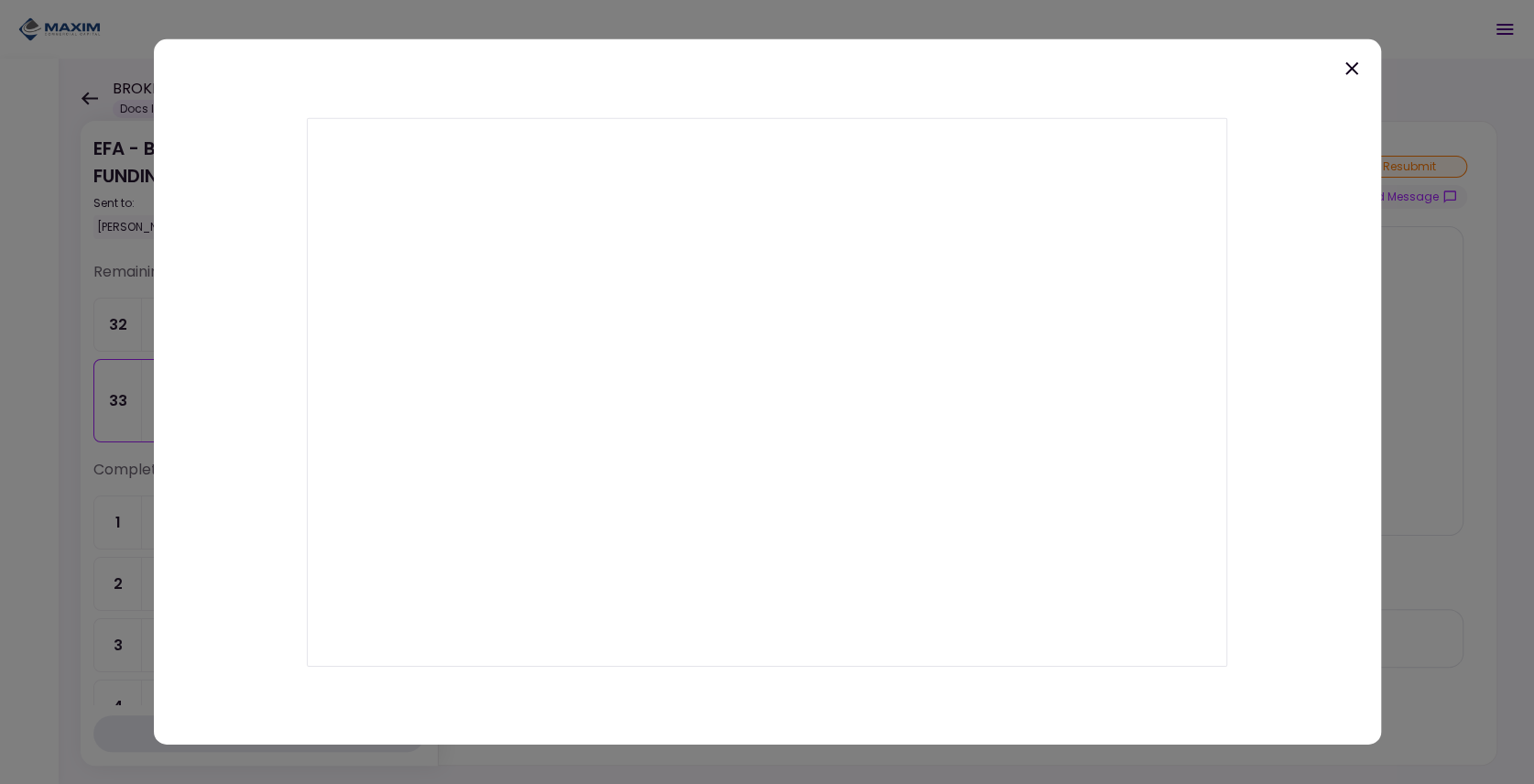
click at [1124, 73] on div at bounding box center [767, 392] width 1227 height 705
click at [1343, 67] on icon at bounding box center [1352, 69] width 22 height 22
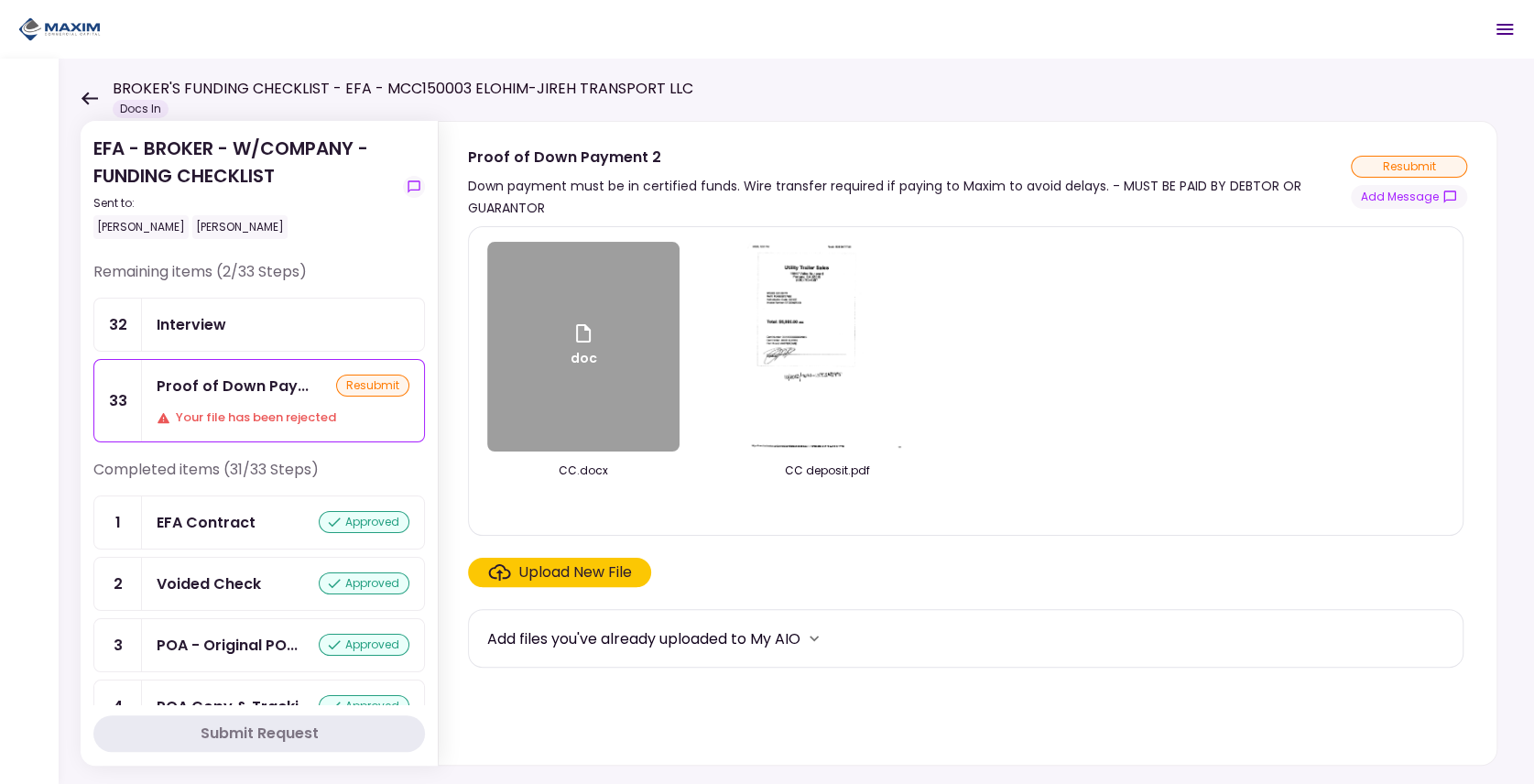
click at [1040, 358] on div "doc CC.docx CC deposit.pdf" at bounding box center [965, 381] width 957 height 278
click at [1074, 367] on div "doc CC.docx CC deposit.pdf" at bounding box center [965, 381] width 957 height 278
click at [1075, 358] on div "doc CC.docx CC deposit.pdf" at bounding box center [965, 381] width 957 height 278
click at [583, 341] on icon at bounding box center [584, 334] width 22 height 22
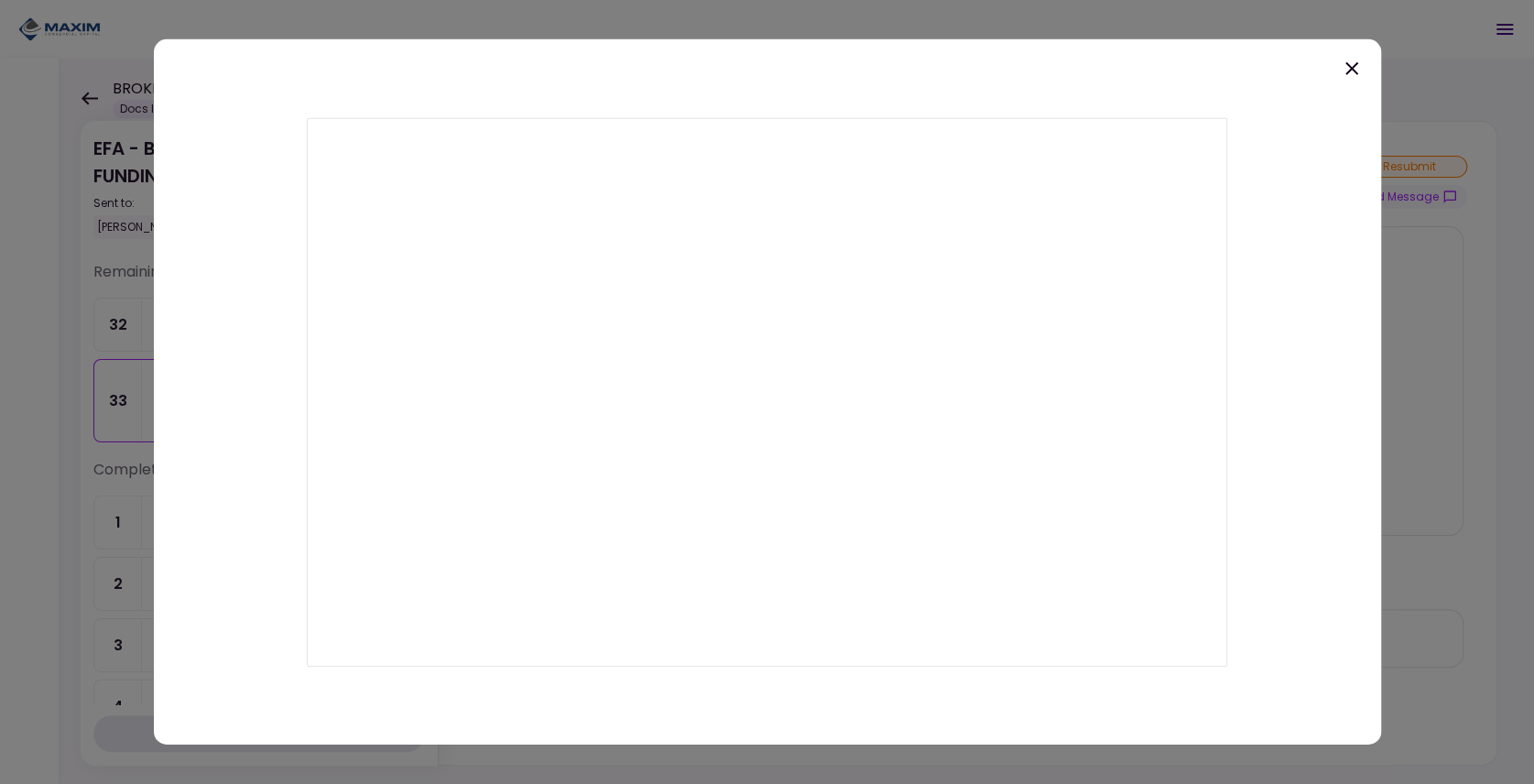
click at [1092, 95] on div at bounding box center [767, 392] width 1227 height 705
click at [1338, 62] on div at bounding box center [767, 392] width 1227 height 705
click at [1356, 68] on icon at bounding box center [1352, 69] width 22 height 22
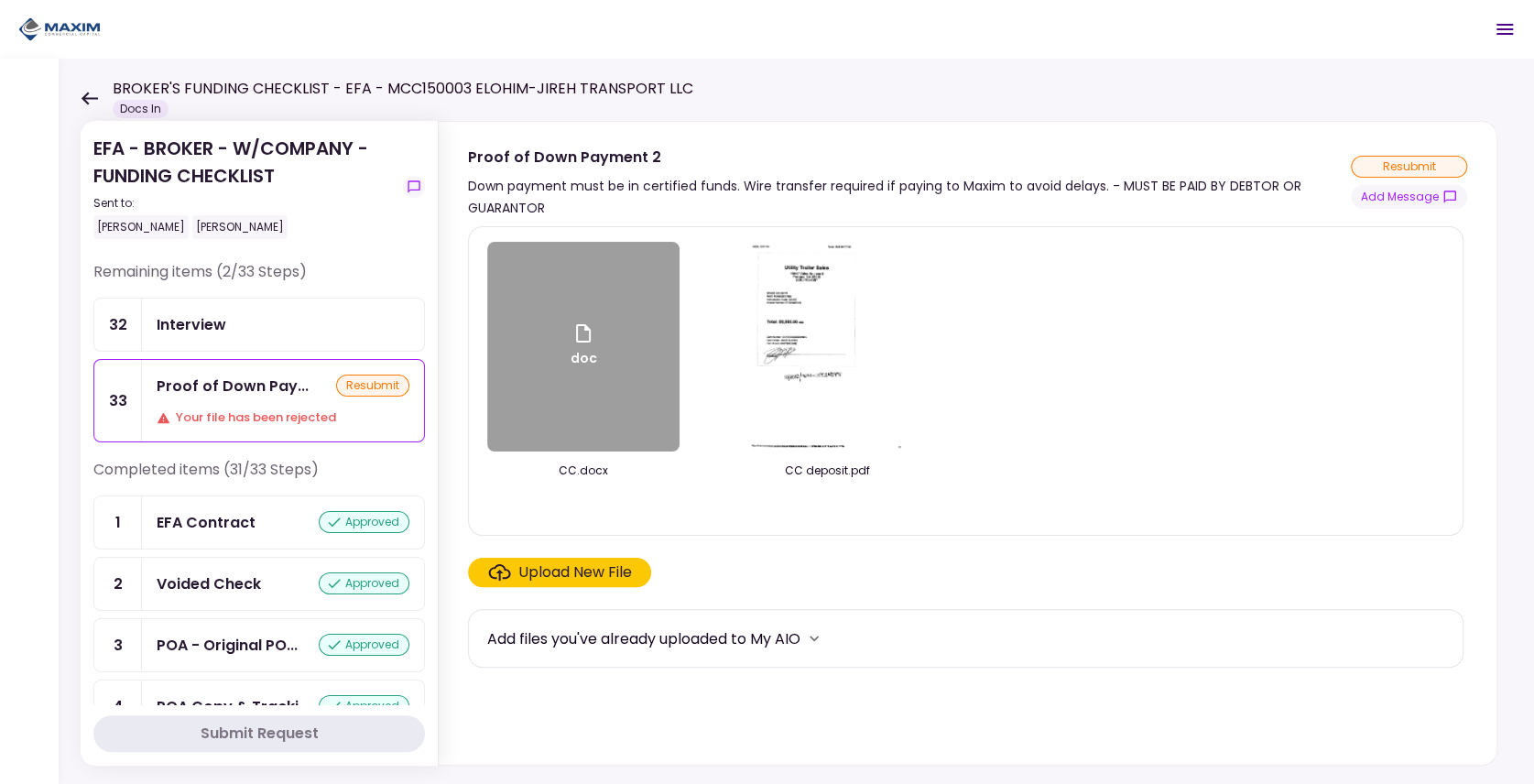
click at [809, 446] on img at bounding box center [826, 347] width 161 height 210
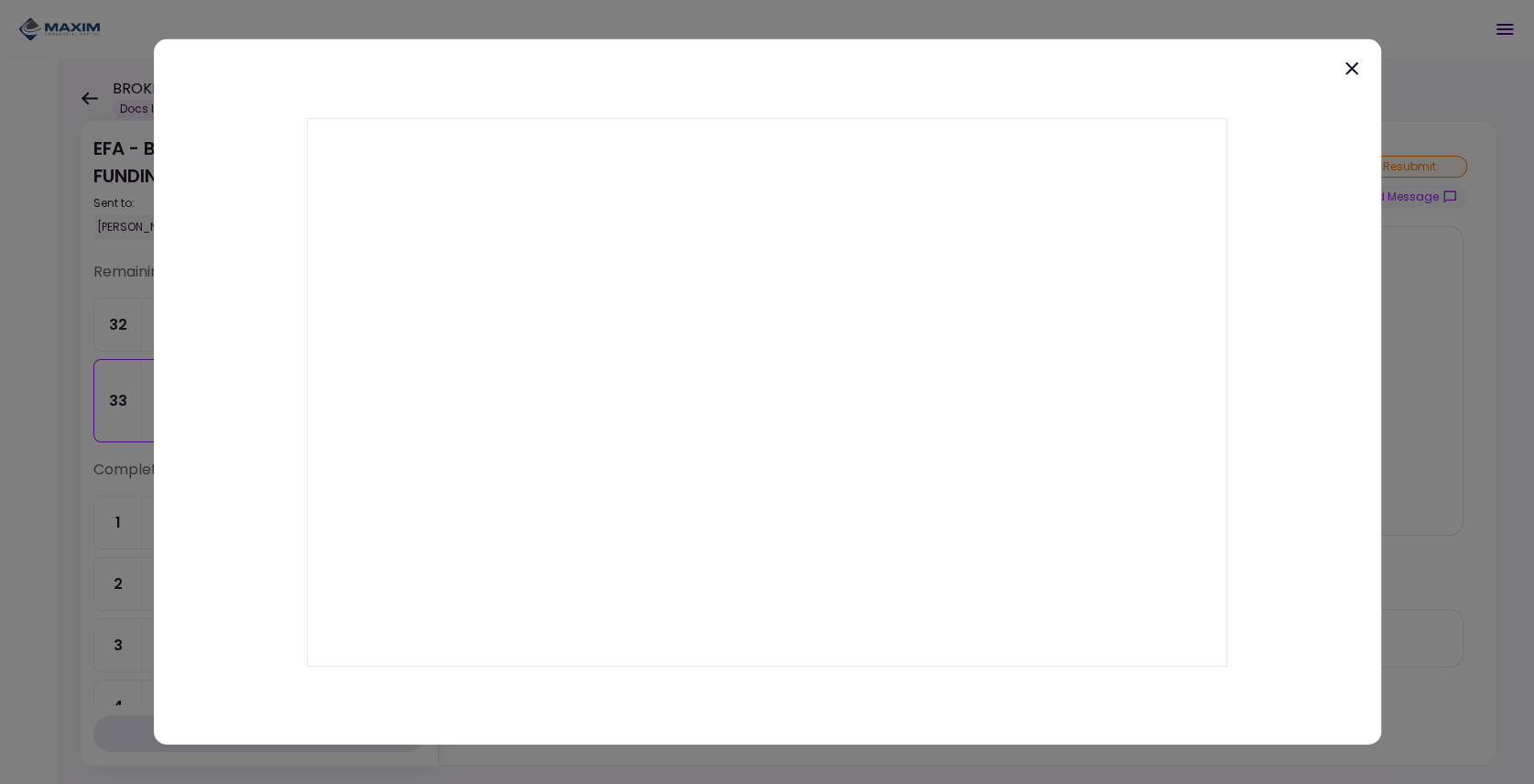
click at [1354, 66] on icon at bounding box center [1351, 69] width 13 height 13
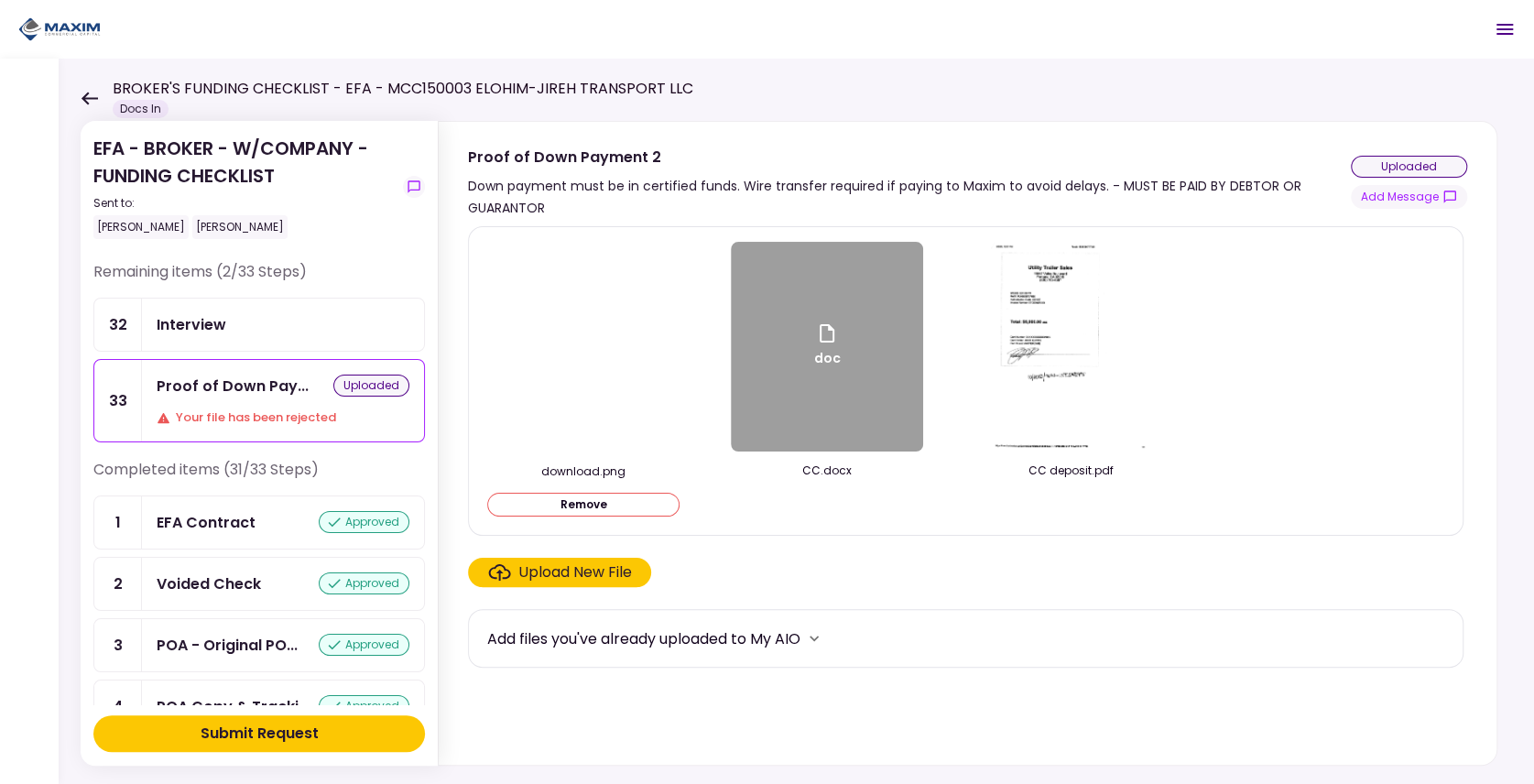
click at [584, 347] on img at bounding box center [584, 347] width 0 height 0
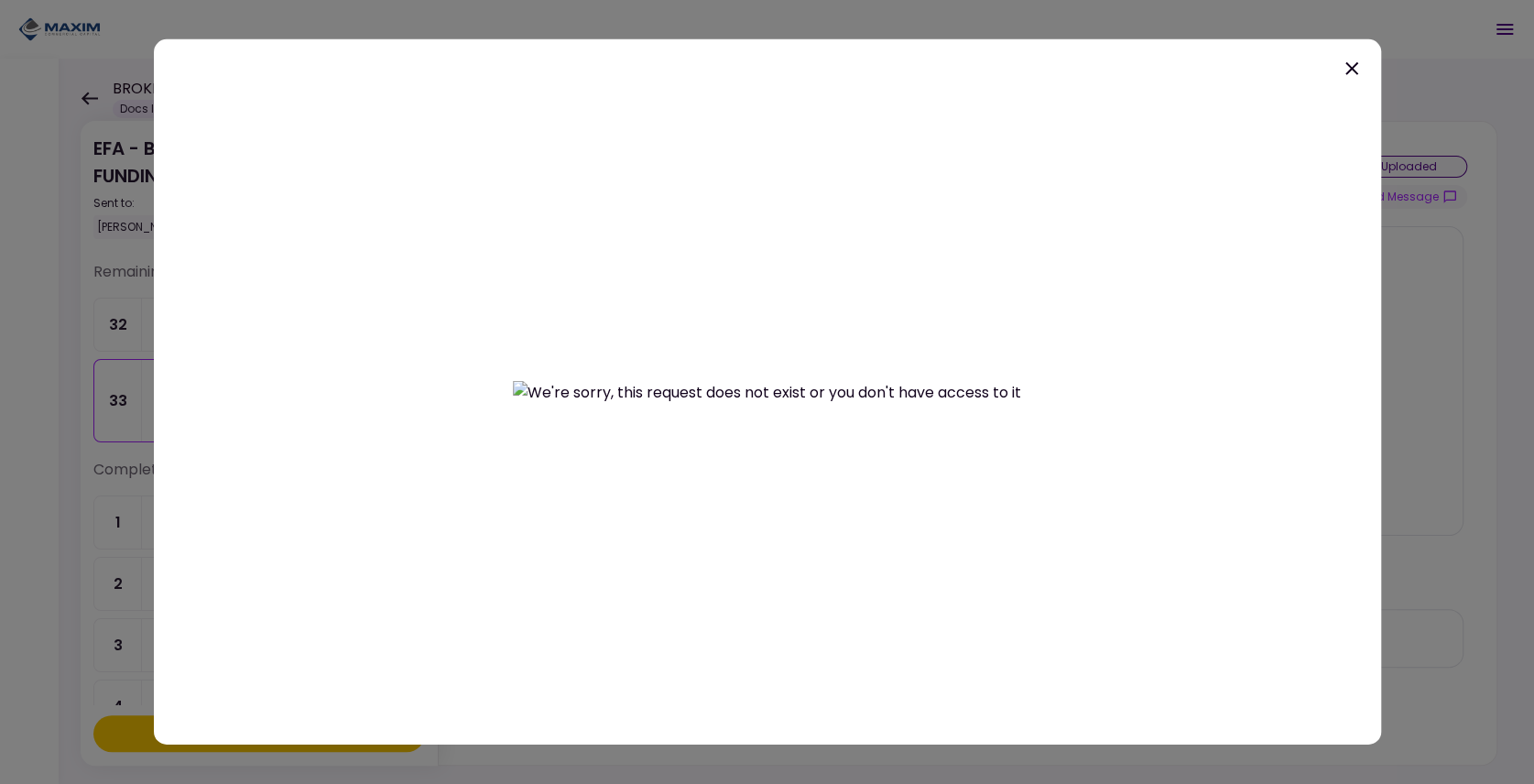
click at [1344, 71] on icon at bounding box center [1352, 69] width 22 height 22
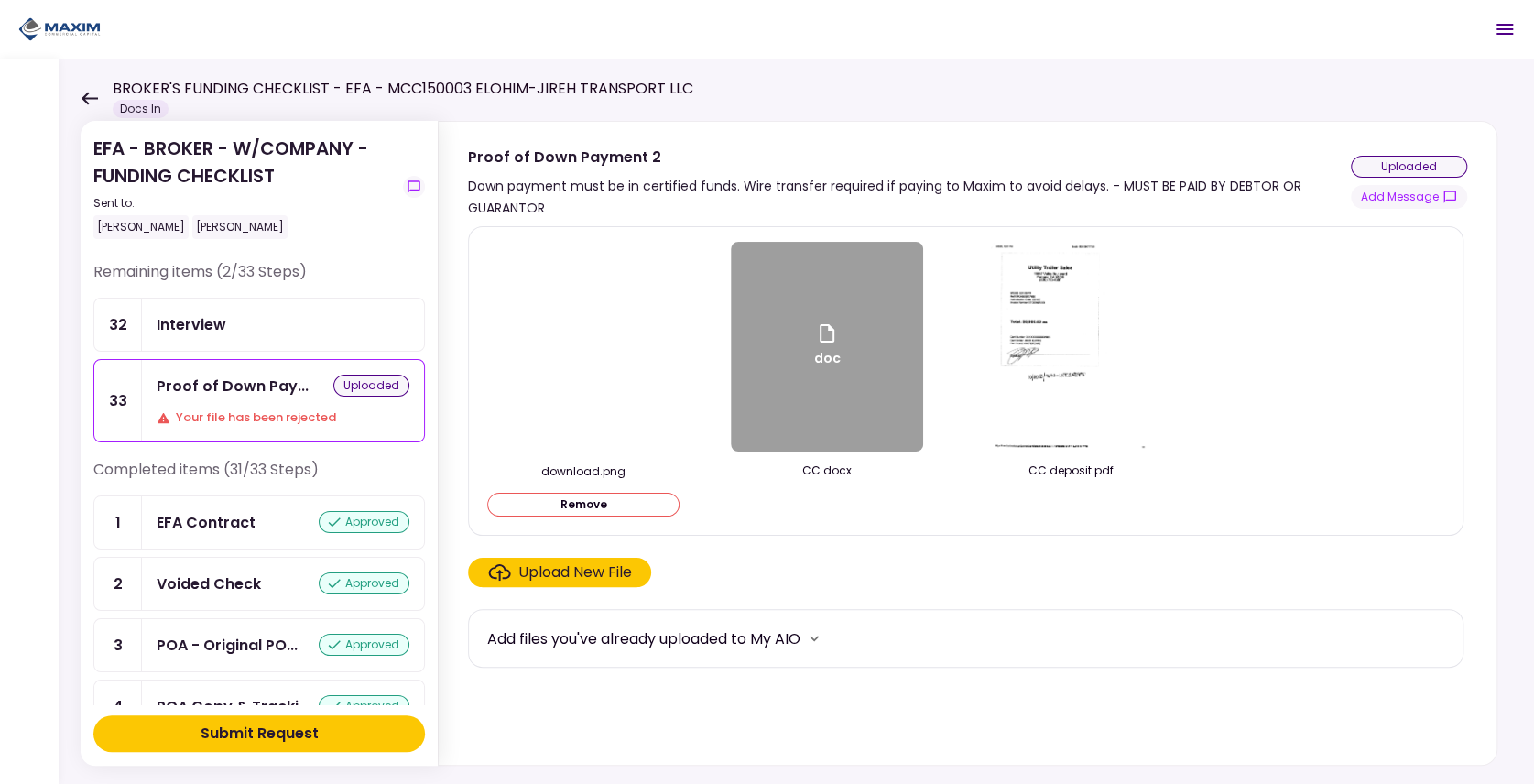
click at [596, 500] on button "Remove" at bounding box center [583, 505] width 192 height 24
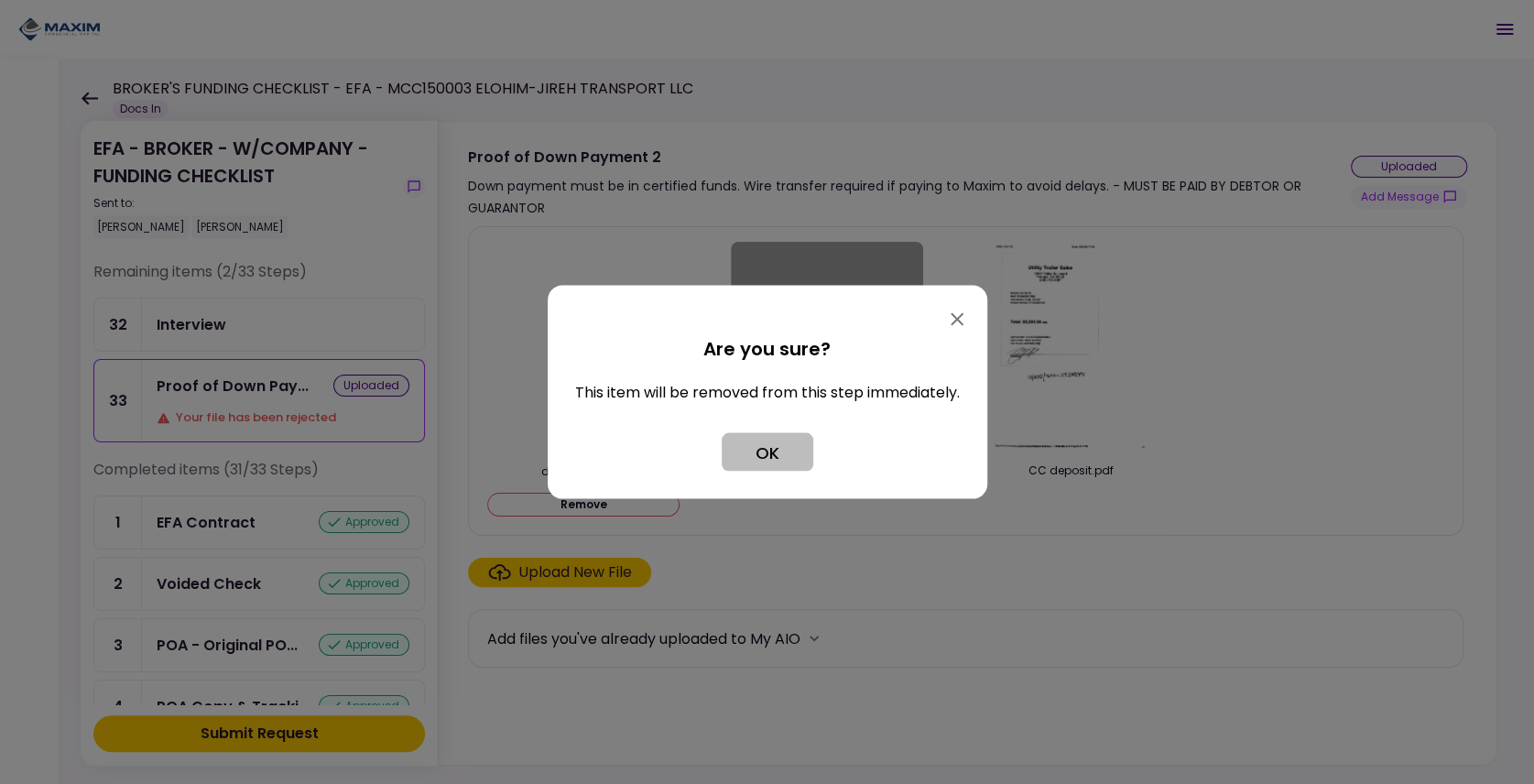
click at [751, 456] on button "OK" at bounding box center [767, 452] width 92 height 39
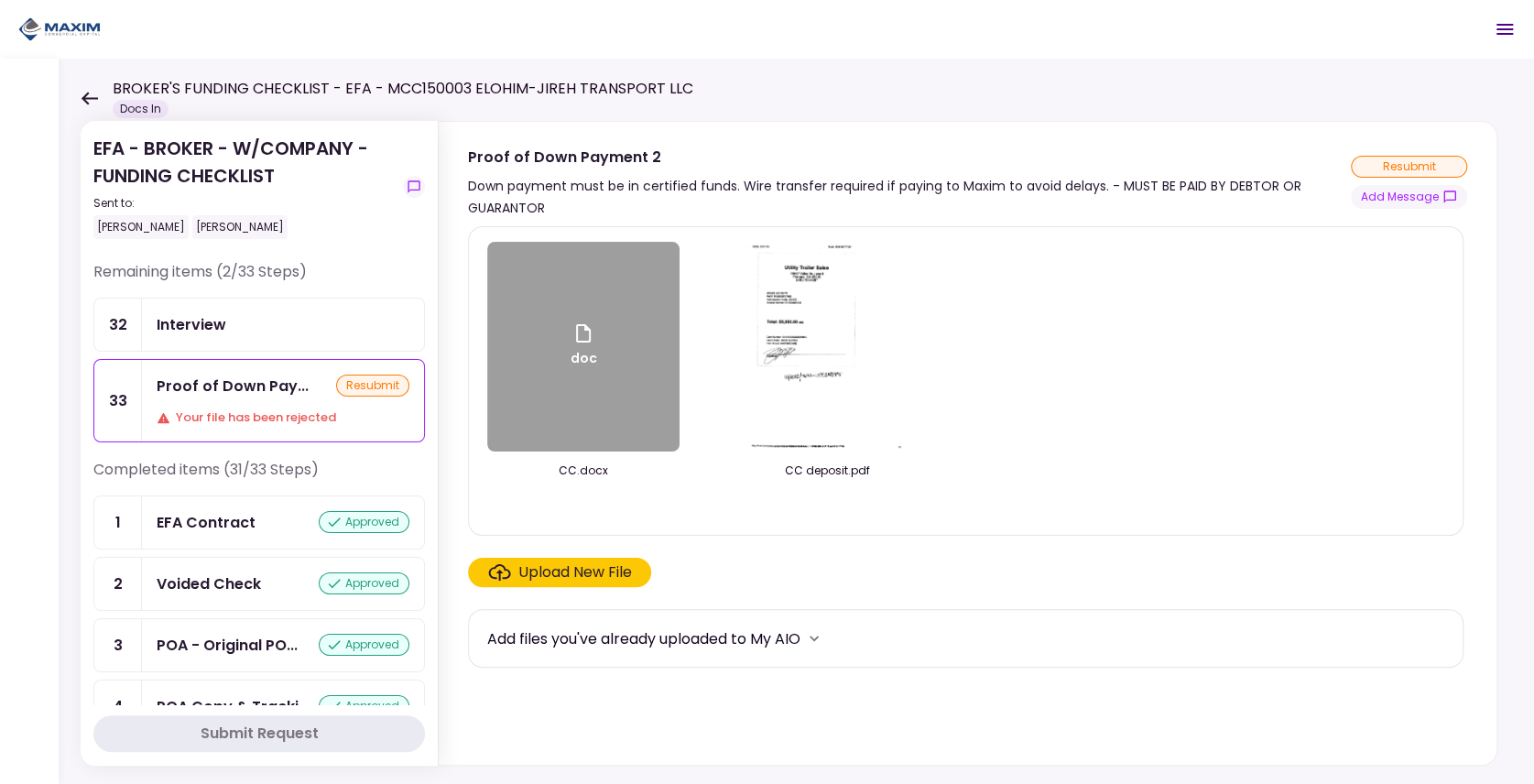
click at [1117, 367] on div "doc CC.docx CC deposit.pdf" at bounding box center [965, 381] width 957 height 278
click at [551, 356] on div "doc" at bounding box center [583, 347] width 192 height 210
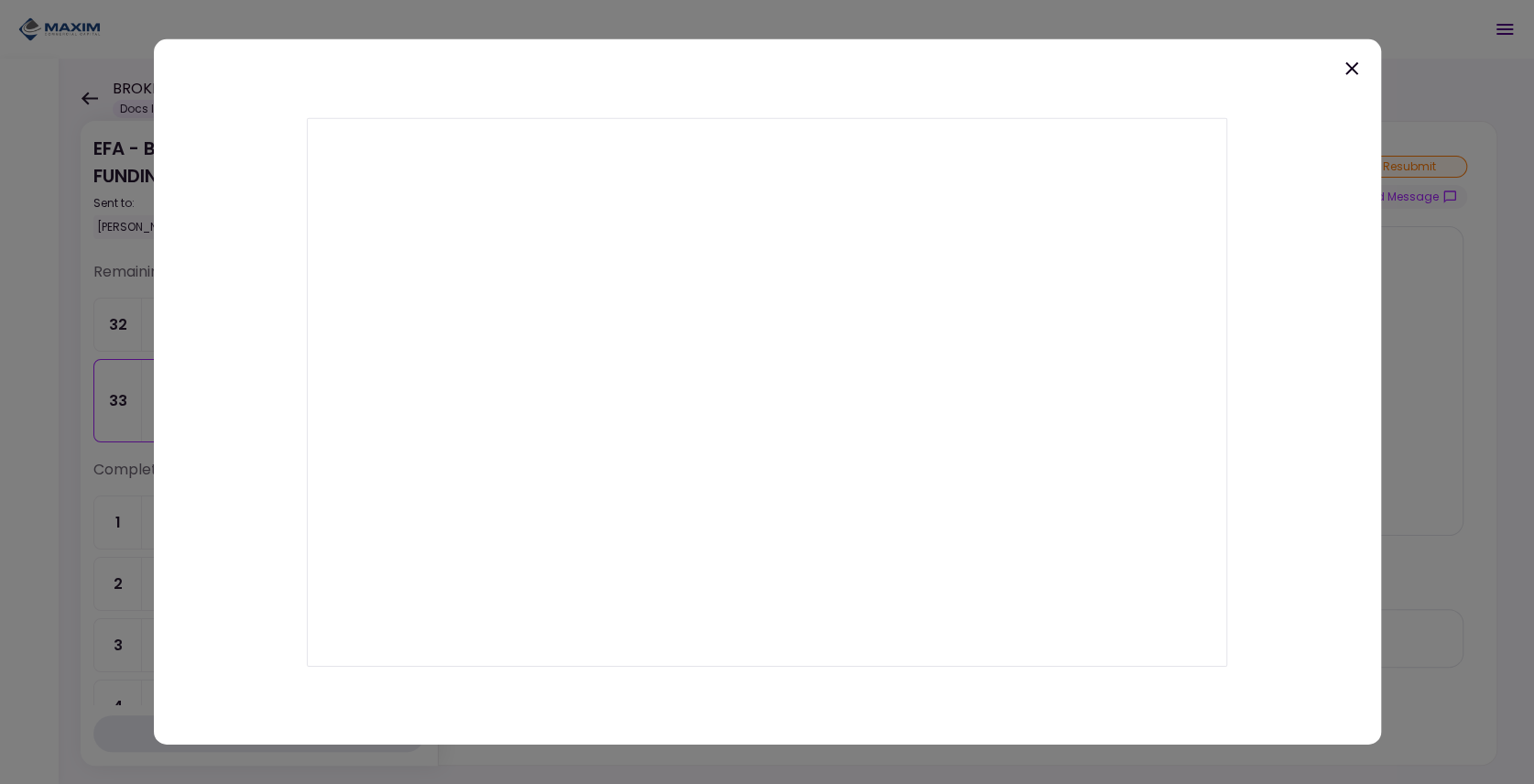
click at [1066, 51] on div at bounding box center [767, 392] width 1227 height 705
click at [1346, 66] on icon at bounding box center [1352, 69] width 22 height 22
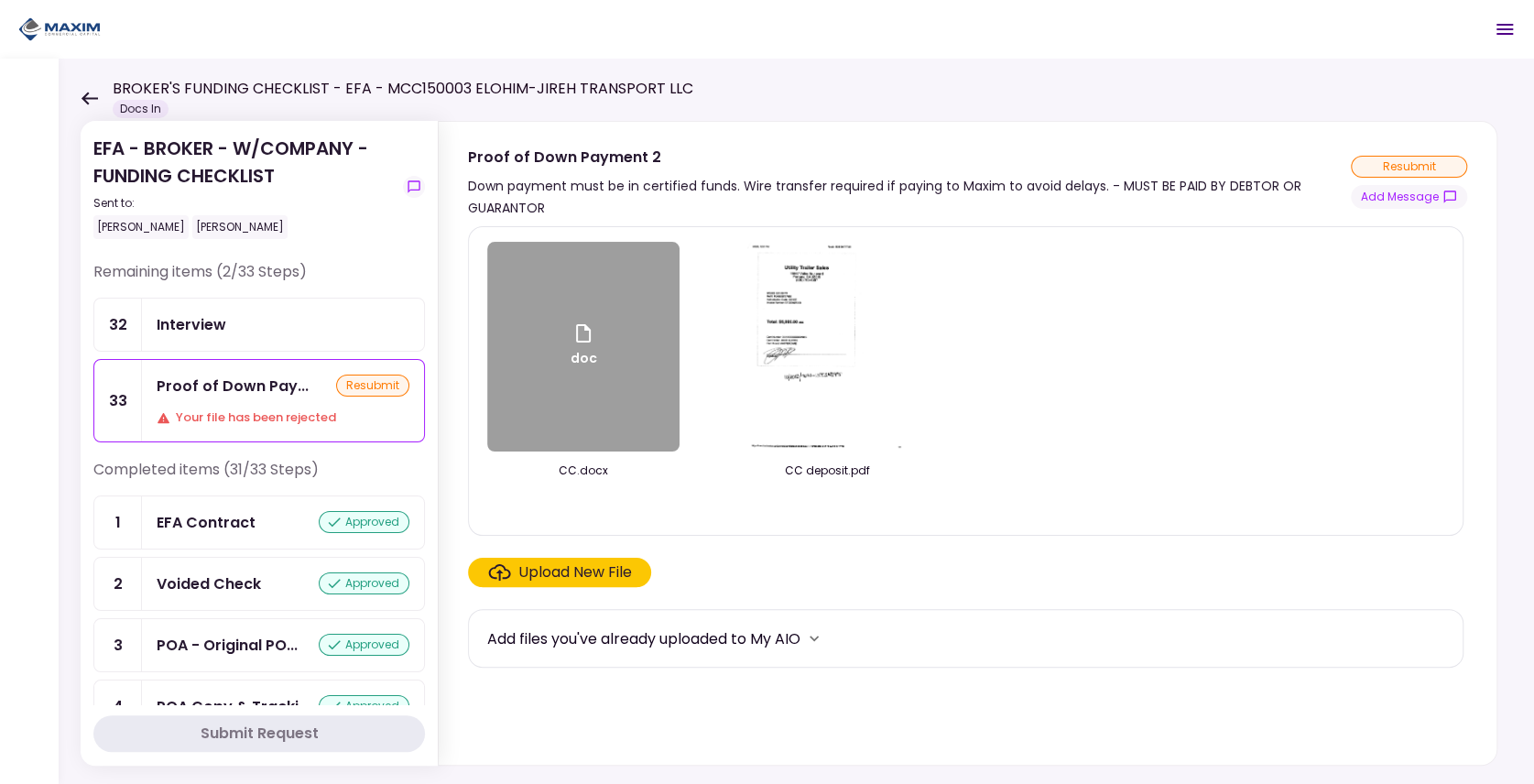
click at [834, 289] on img at bounding box center [826, 347] width 161 height 210
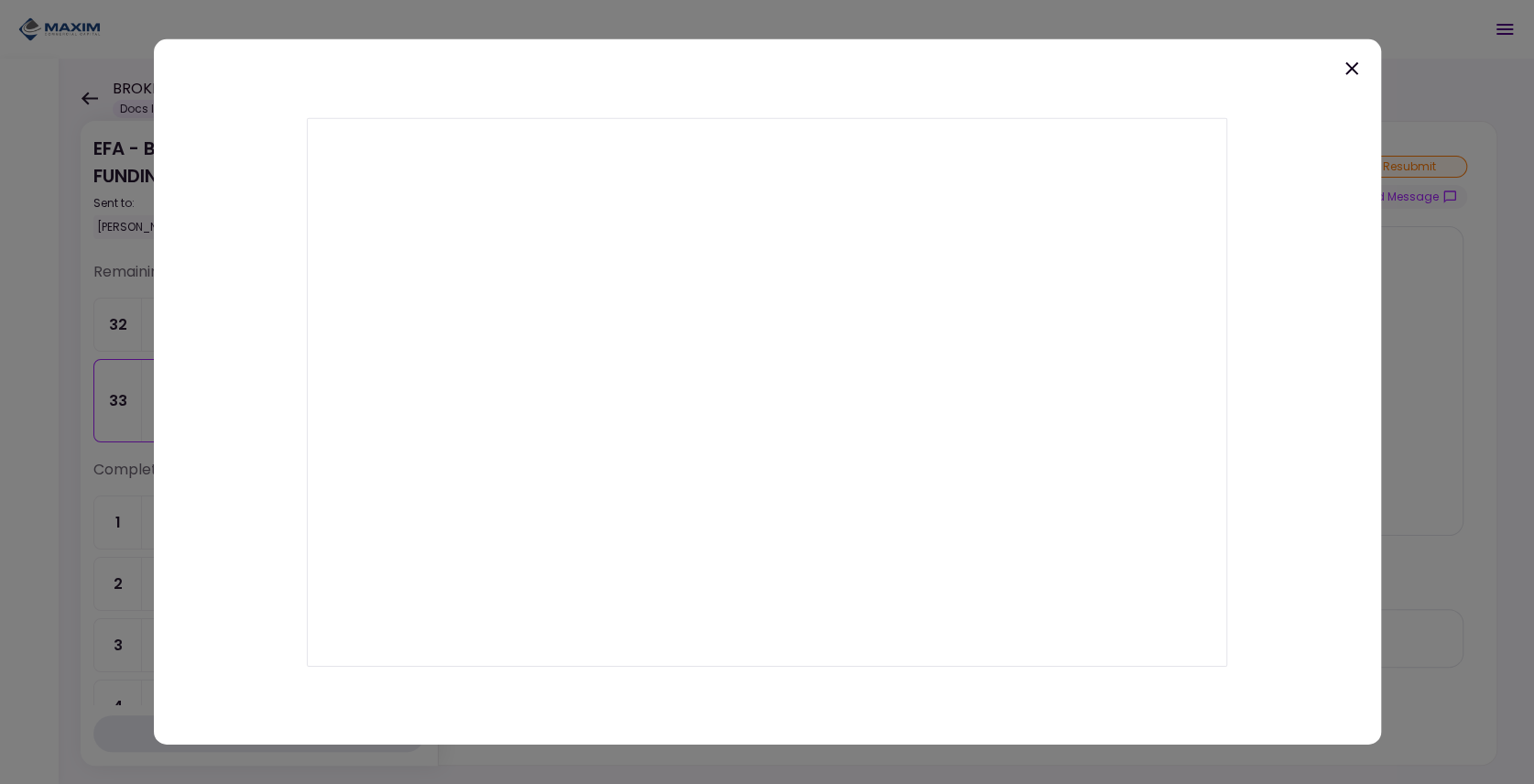
click at [1356, 61] on icon at bounding box center [1352, 69] width 22 height 22
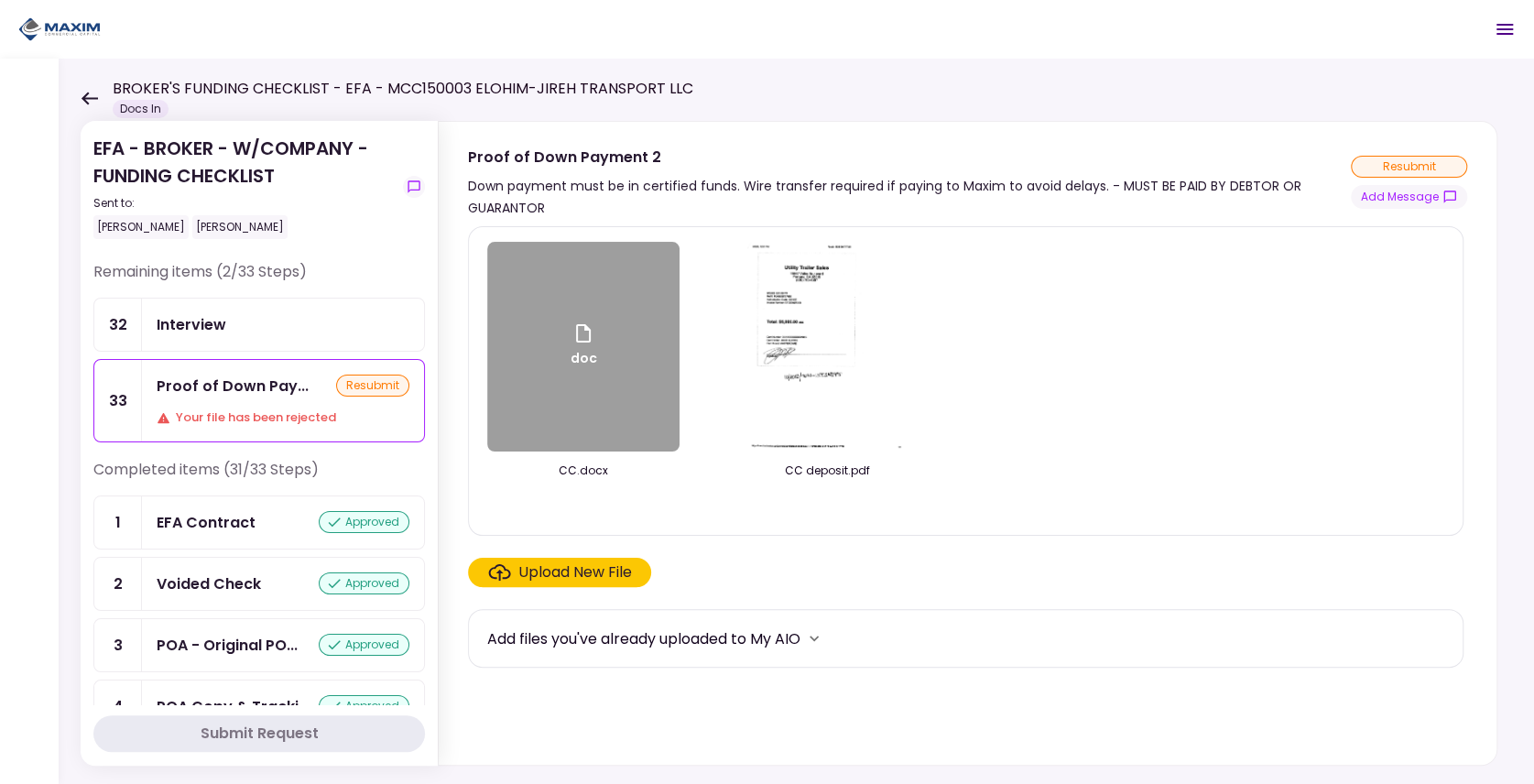
click at [767, 321] on img at bounding box center [826, 347] width 161 height 210
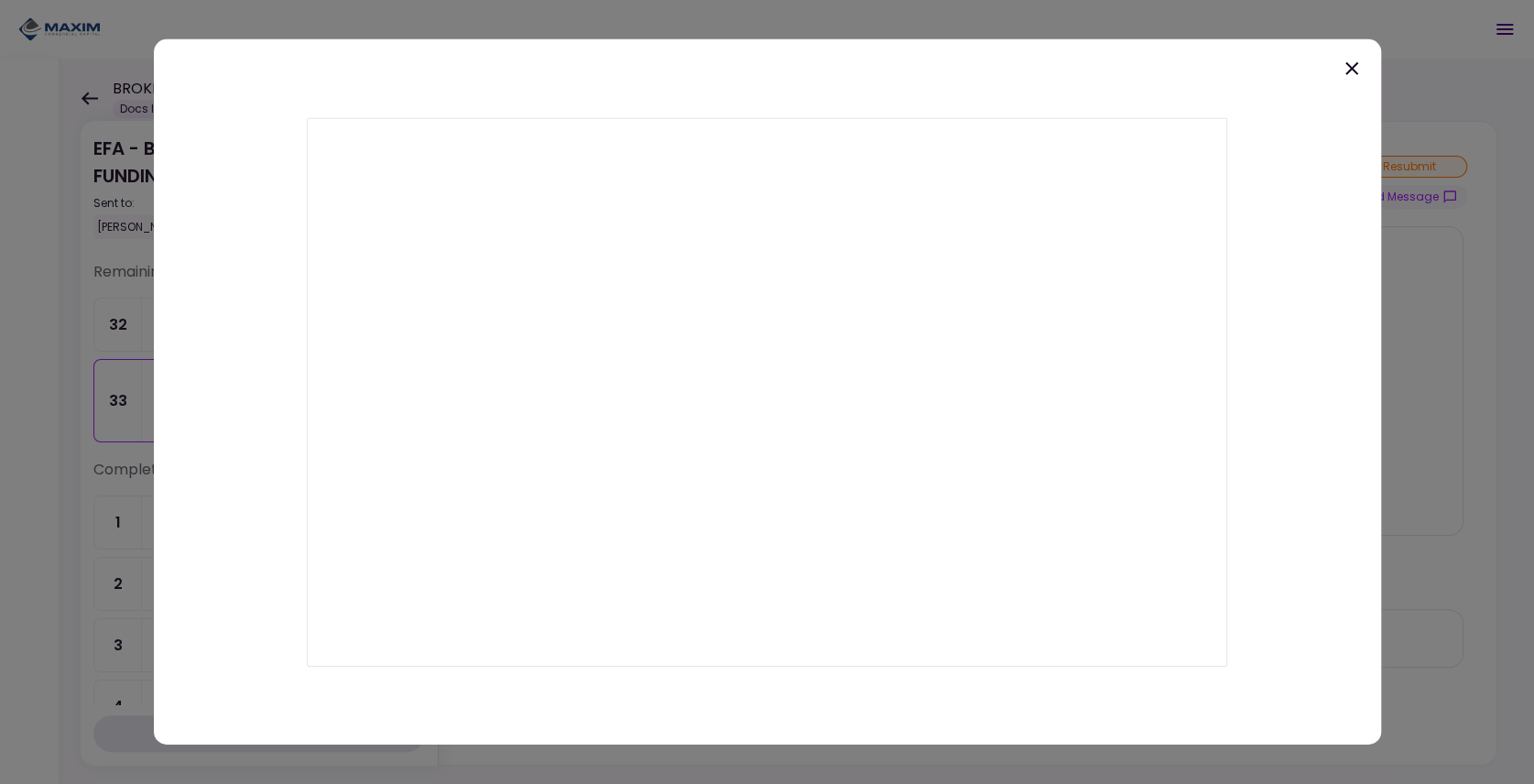
click at [1177, 83] on div at bounding box center [767, 392] width 1227 height 705
click at [1346, 66] on icon at bounding box center [1352, 69] width 22 height 22
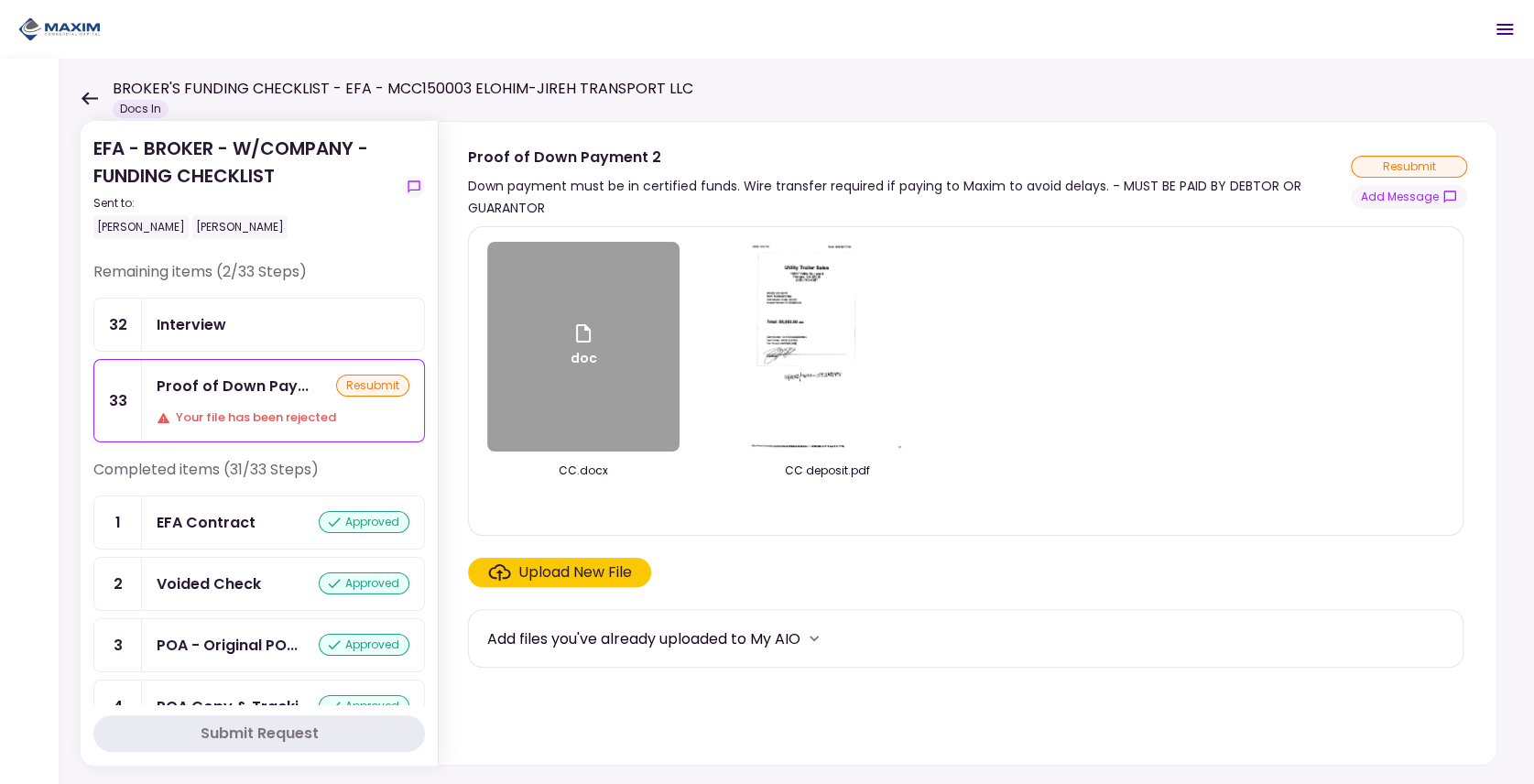
click at [814, 357] on img at bounding box center [826, 347] width 161 height 210
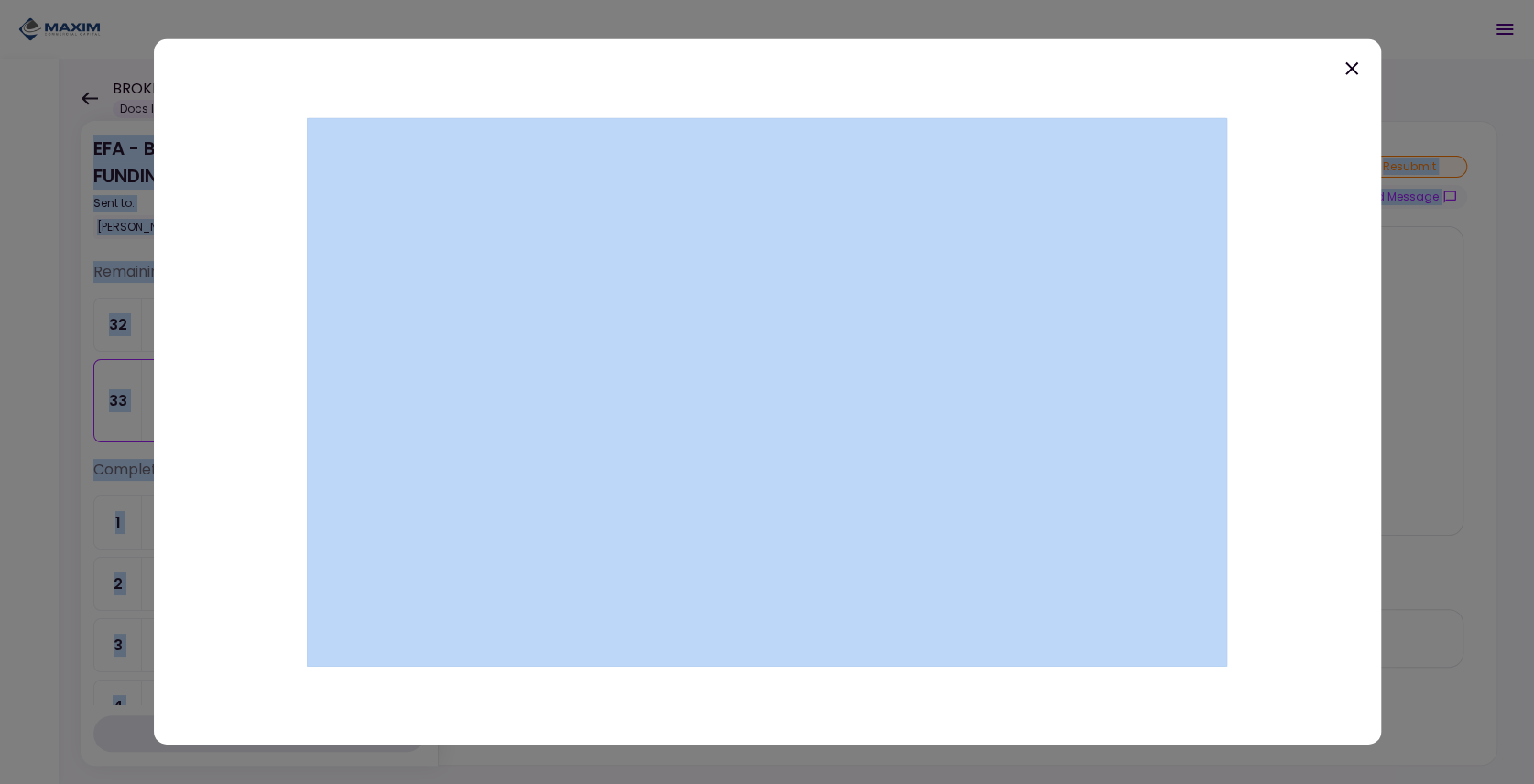
drag, startPoint x: 858, startPoint y: 58, endPoint x: -242, endPoint y: 174, distance: 1106.1
click at [0, 174] on html "BROKER'S FUNDING CHECKLIST - EFA - MCC150003 ELOHIM-JIREH TRANSPORT LLC Docs In…" at bounding box center [767, 392] width 1534 height 784
click at [1349, 71] on icon at bounding box center [1352, 69] width 22 height 22
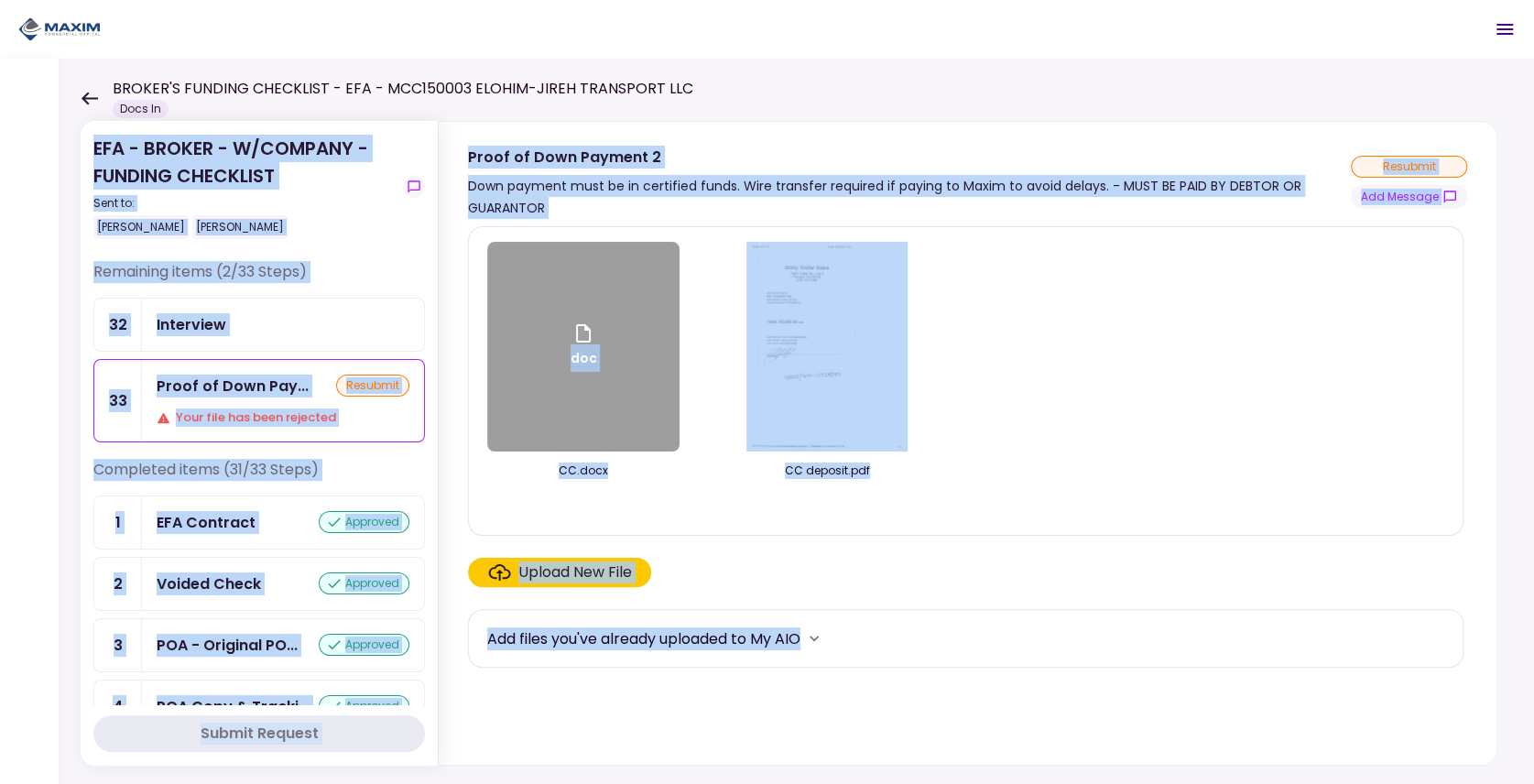
click at [790, 347] on img at bounding box center [826, 347] width 161 height 210
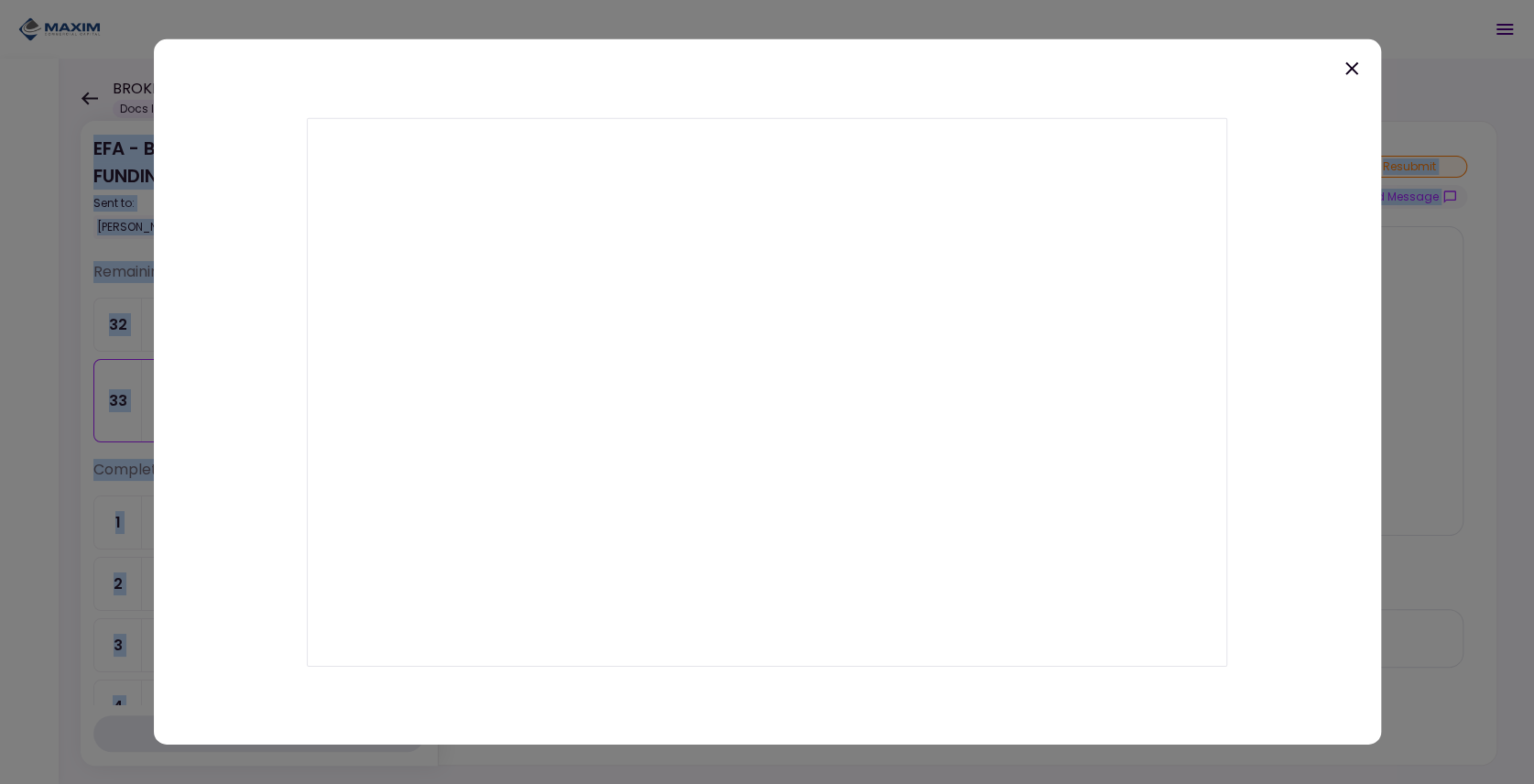
click at [1343, 68] on icon at bounding box center [1352, 69] width 22 height 22
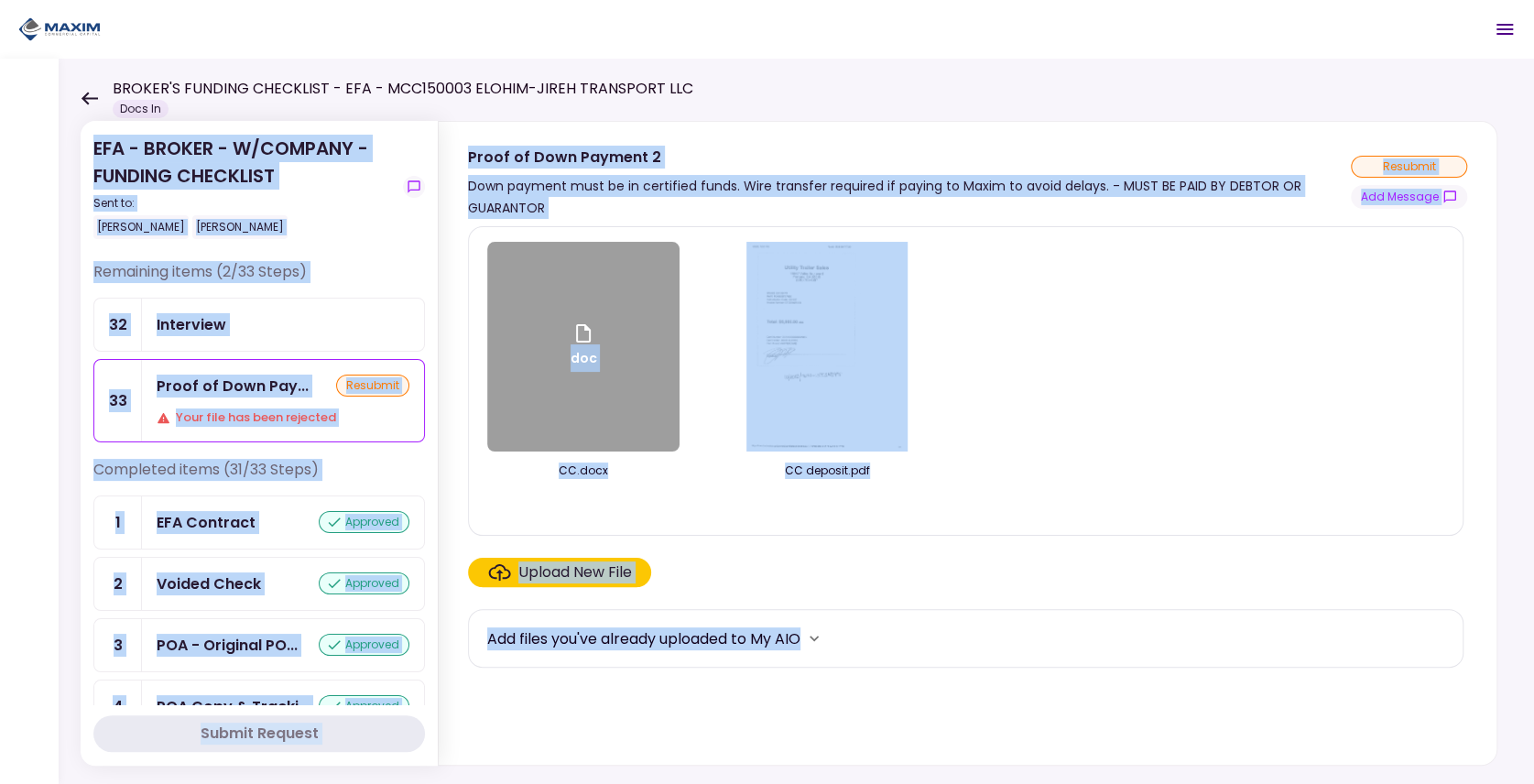
click at [985, 334] on div "doc CC.docx CC deposit.pdf" at bounding box center [965, 381] width 957 height 278
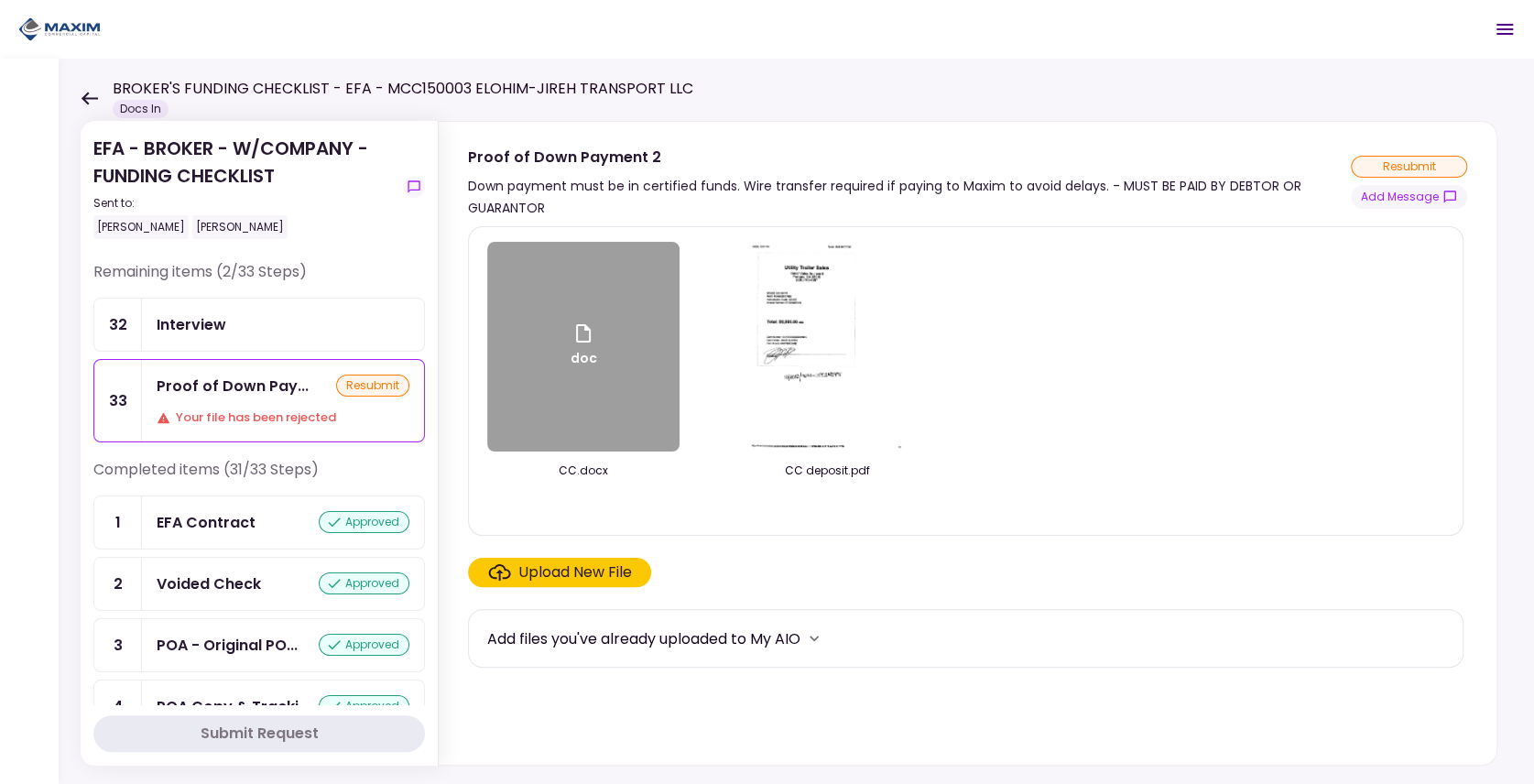
click at [801, 323] on img at bounding box center [826, 347] width 161 height 210
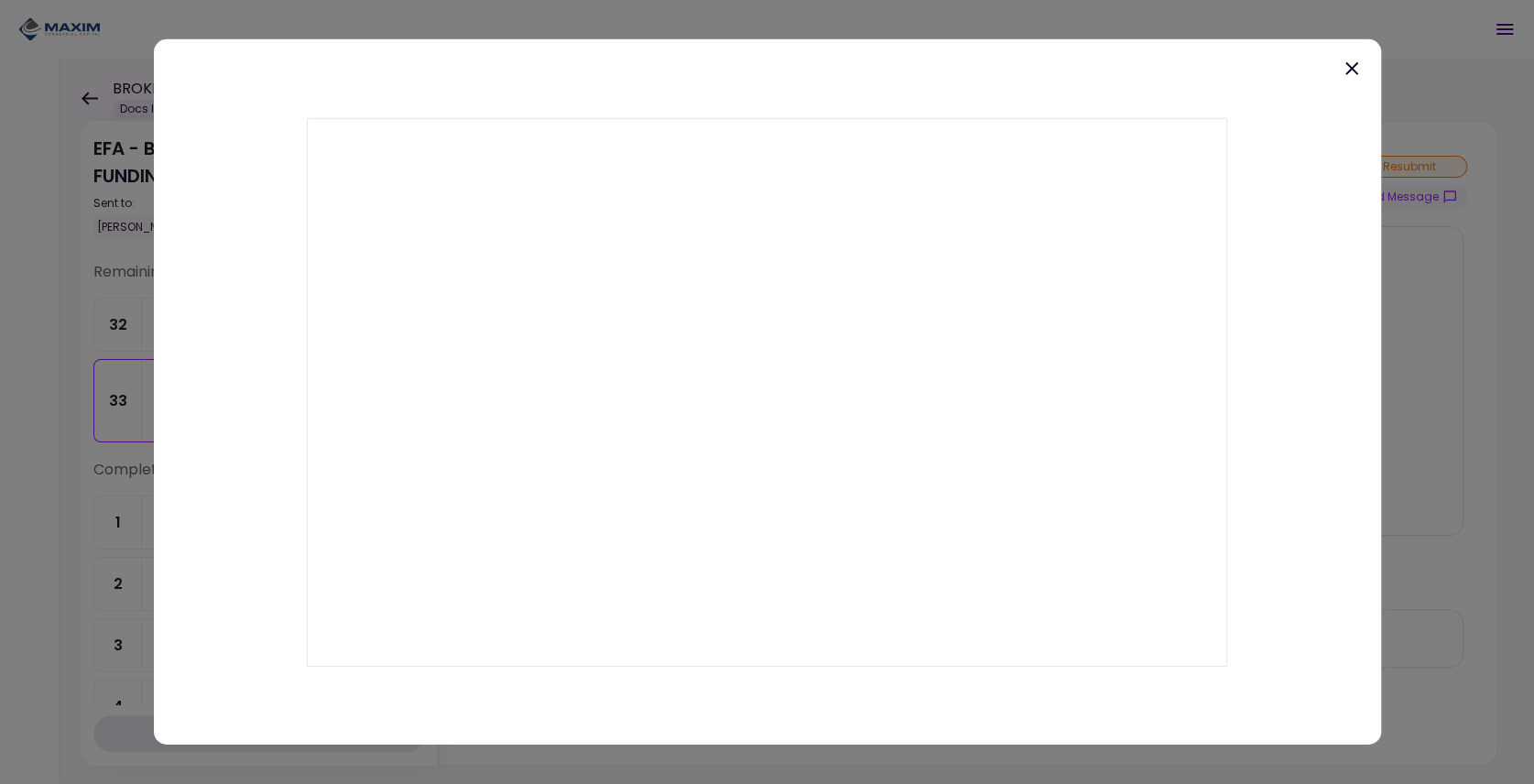
click at [1335, 66] on div at bounding box center [767, 392] width 1227 height 705
click at [1347, 71] on icon at bounding box center [1351, 69] width 13 height 13
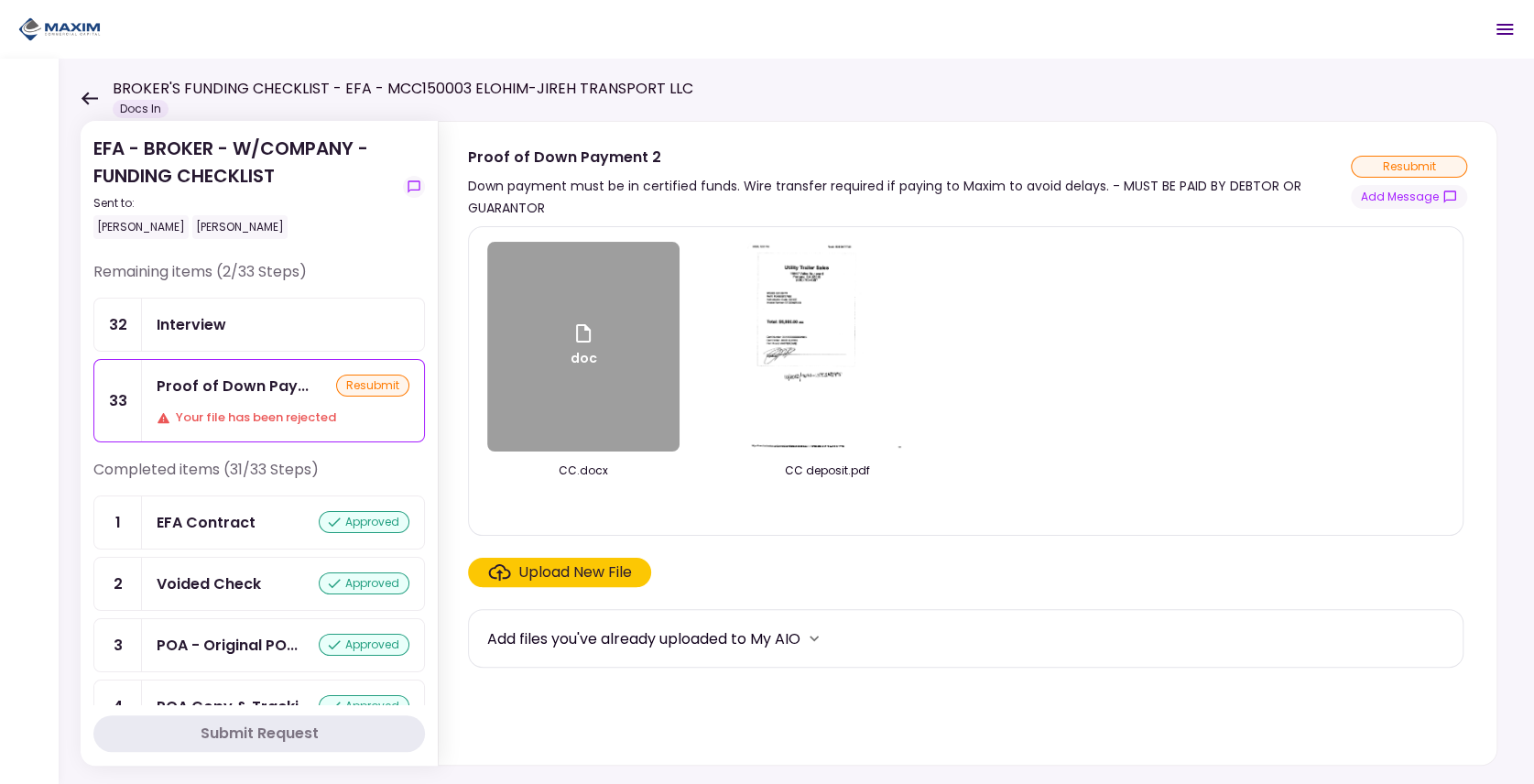
click at [1044, 310] on div "doc CC.docx CC deposit.pdf" at bounding box center [965, 381] width 957 height 278
